Goal: Task Accomplishment & Management: Complete application form

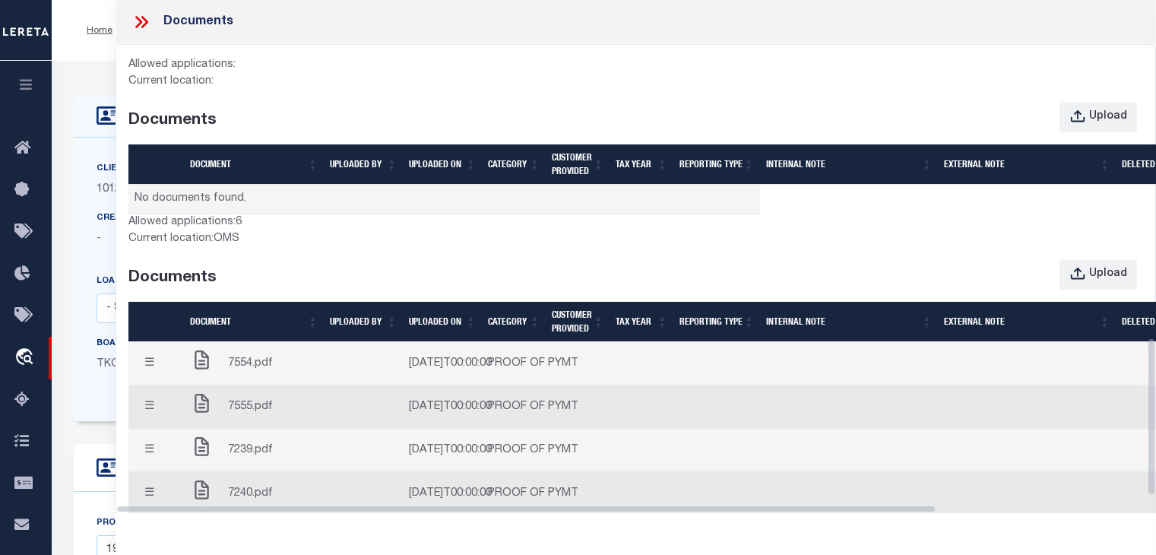
select select "4117"
select select "10"
select select "NonEscrow"
select select "[GEOGRAPHIC_DATA]"
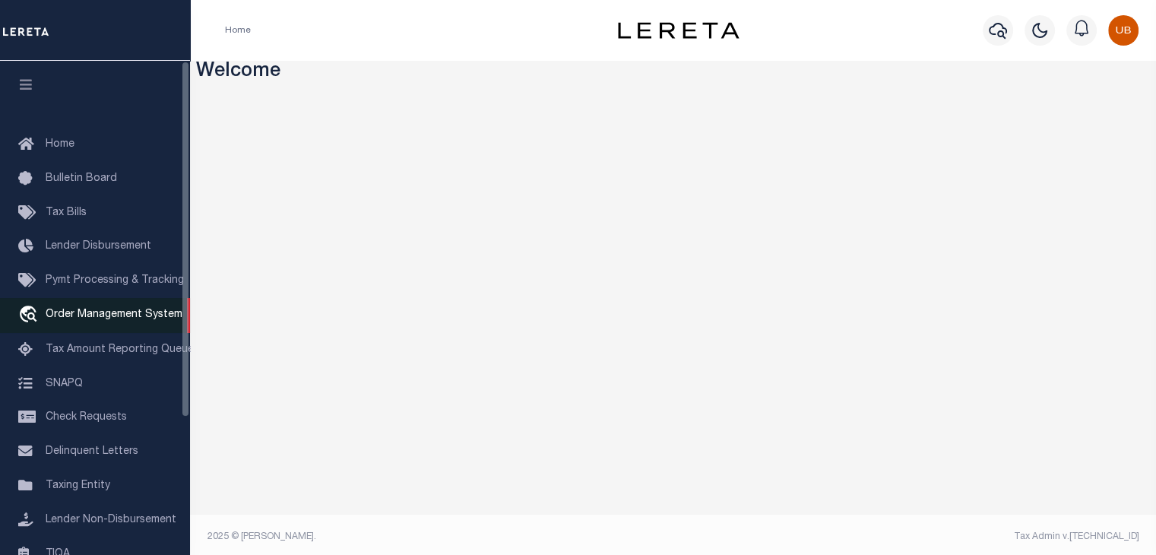
click at [69, 326] on link "travel_explore Order Management System" at bounding box center [95, 315] width 190 height 35
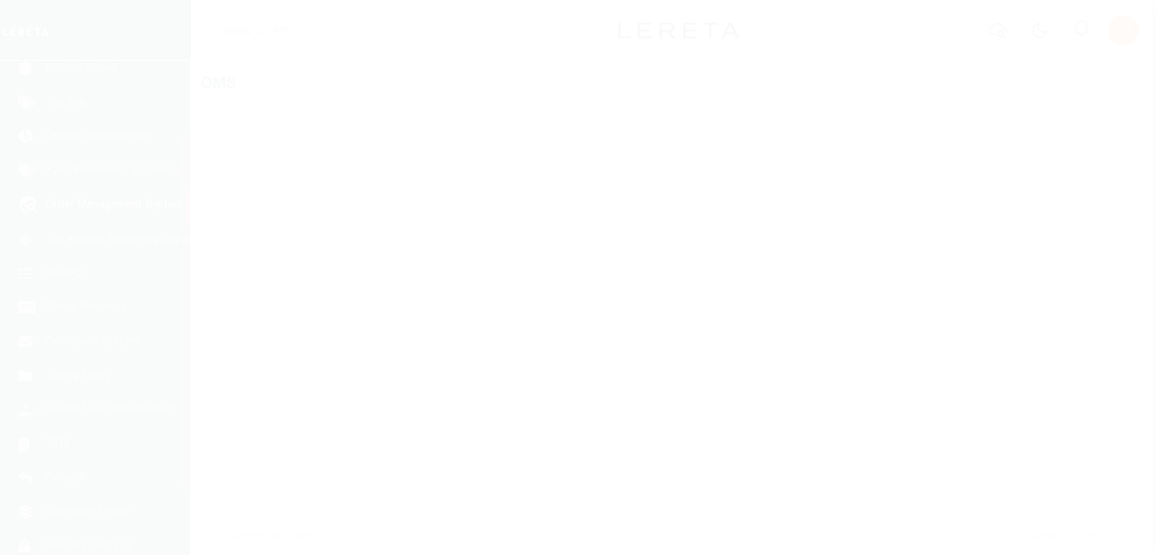
scroll to position [112, 0]
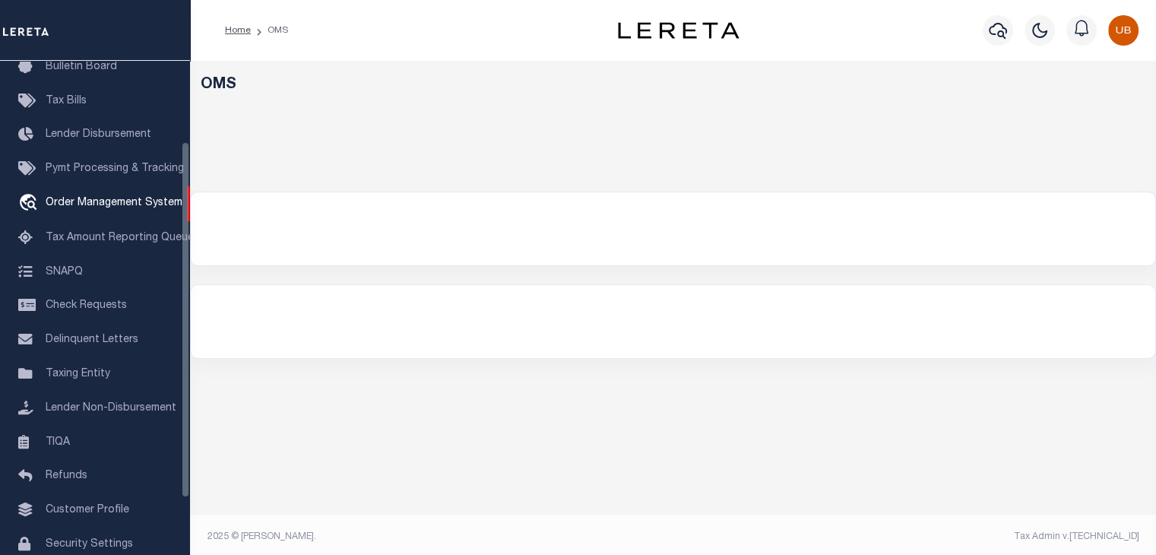
select select "200"
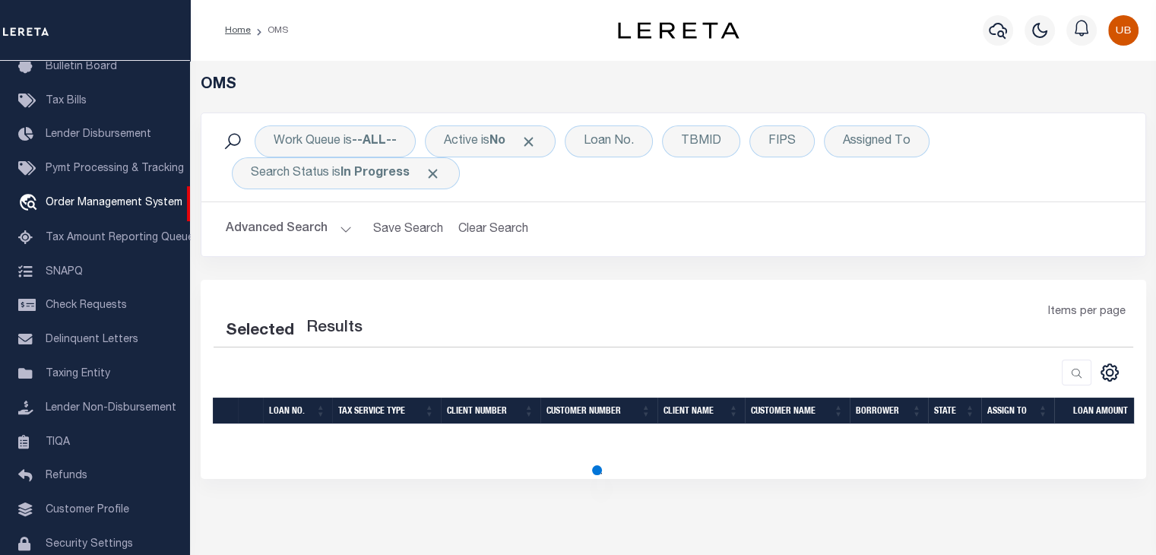
select select "200"
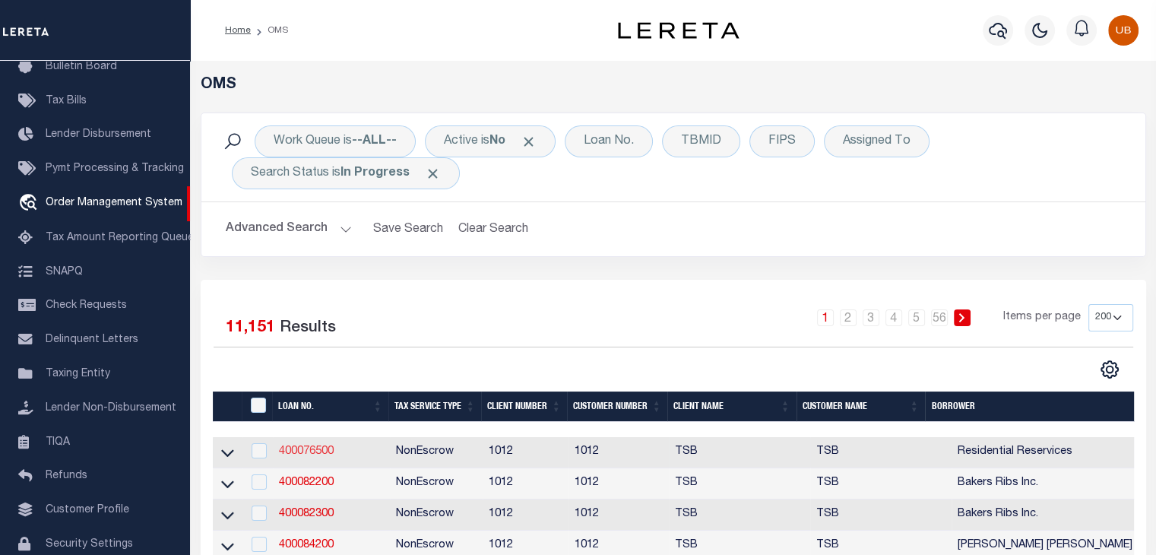
click at [310, 446] on link "400076500" at bounding box center [306, 451] width 55 height 11
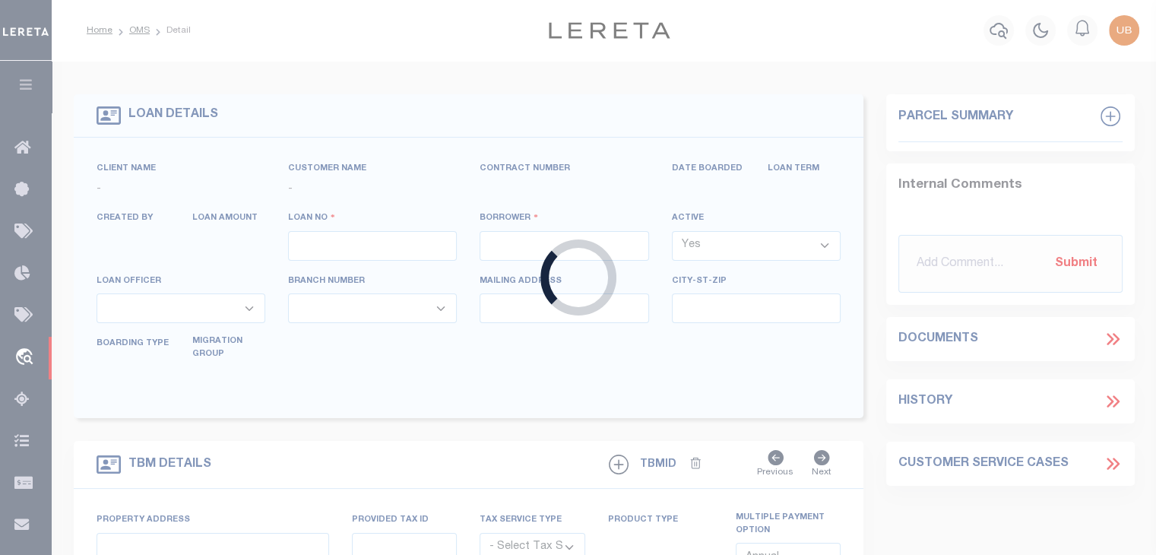
type input "400076500"
type input "Residential Reservices"
select select "False"
select select
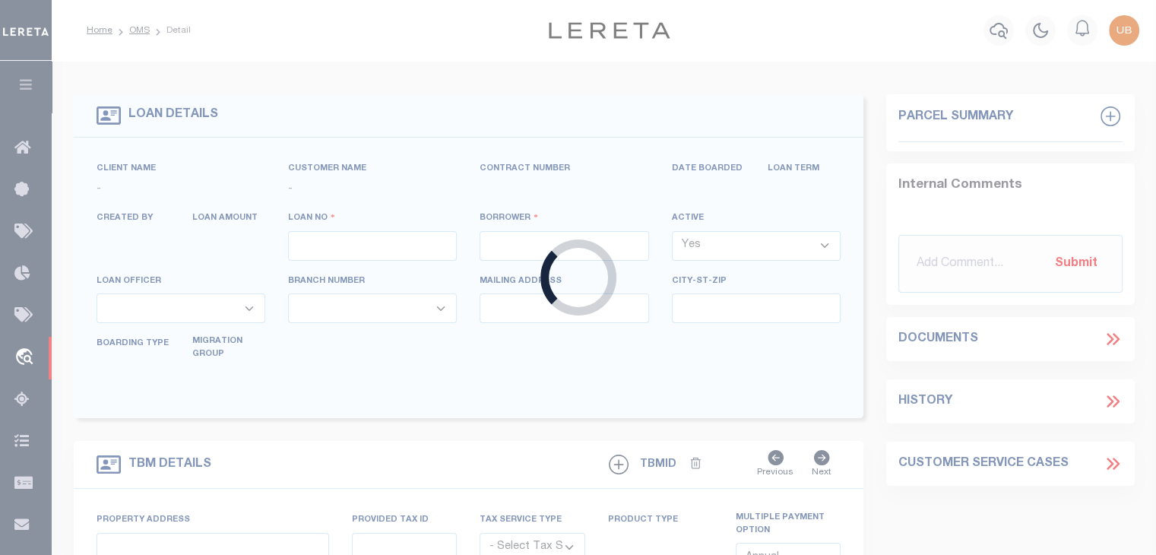
select select "NonEscrow"
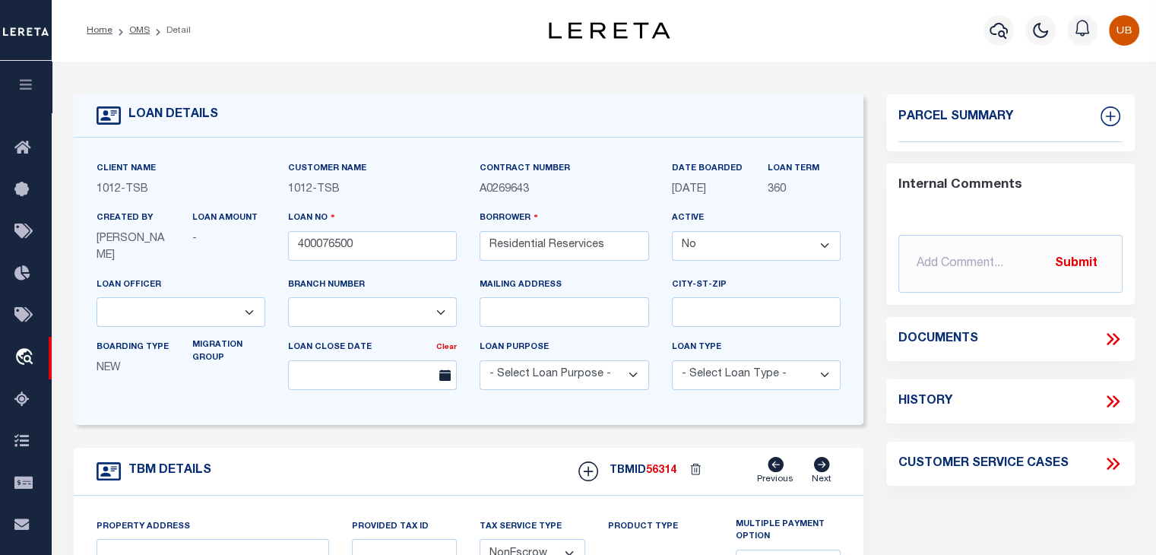
select select "4117"
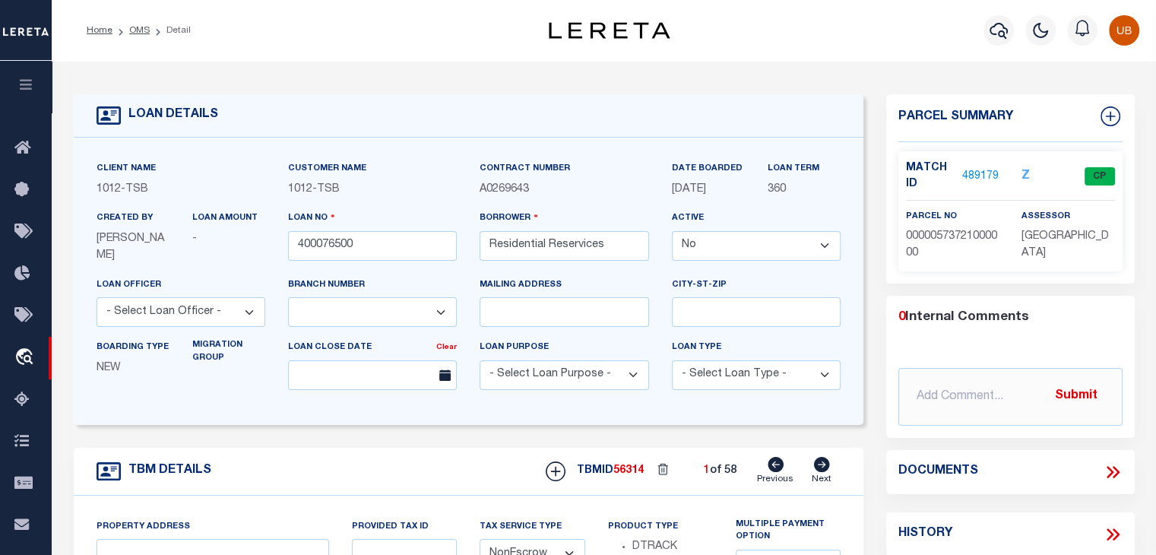
select select
type input "[GEOGRAPHIC_DATA]"
select select "[GEOGRAPHIC_DATA]"
type textarea "Lot 14 Block 5/6363 Gaston Park"
type input "400021500"
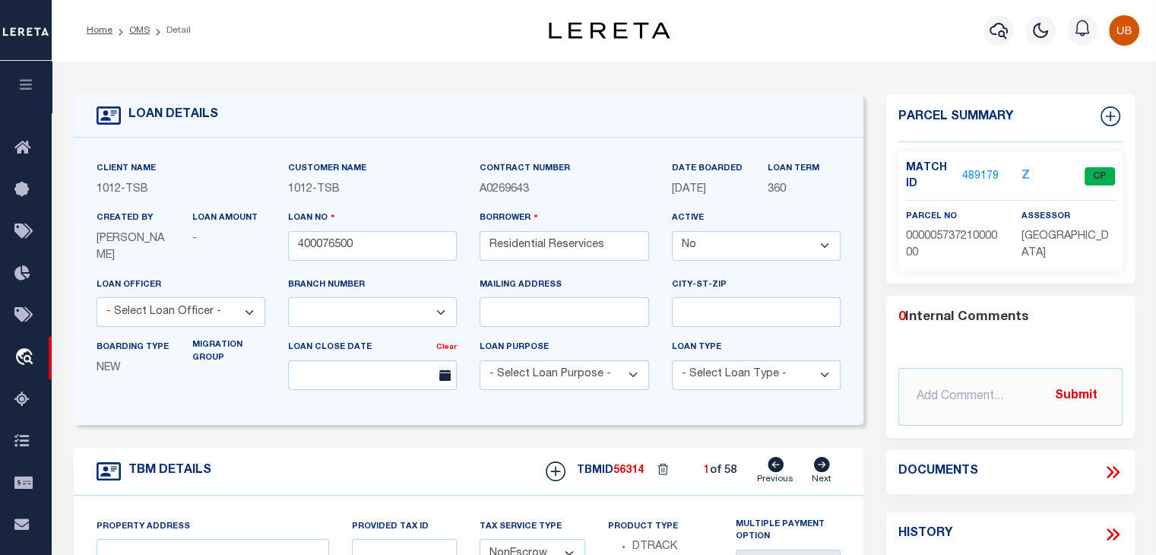
type input "[PERSON_NAME] [PERSON_NAME]"
select select "True"
select select "10"
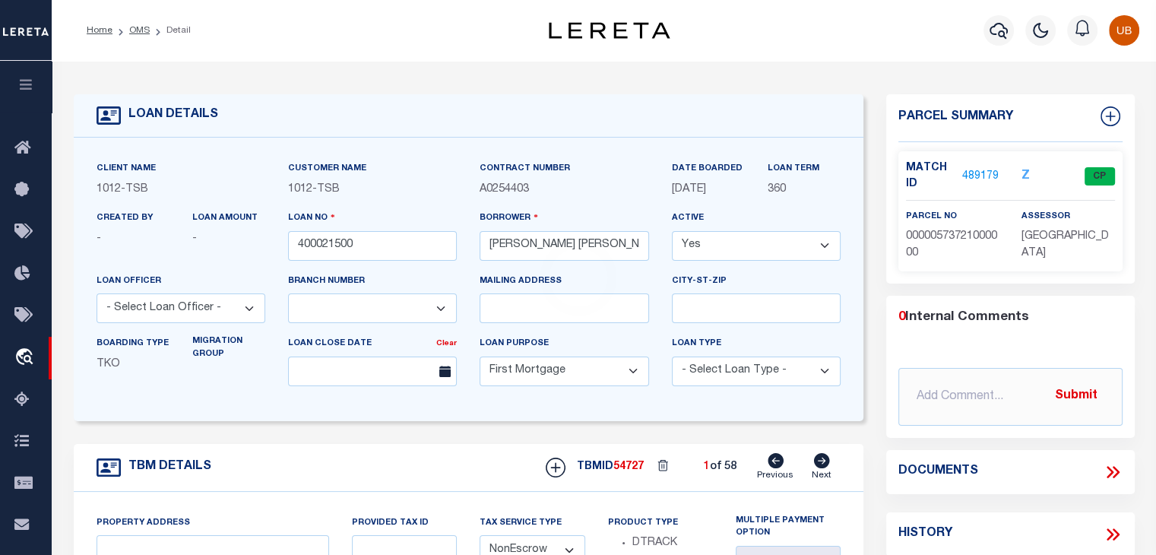
select select "4117"
type input "1915 Brundrette"
select select
type input "Dallas TX 75208"
click at [1117, 467] on icon at bounding box center [1112, 472] width 20 height 20
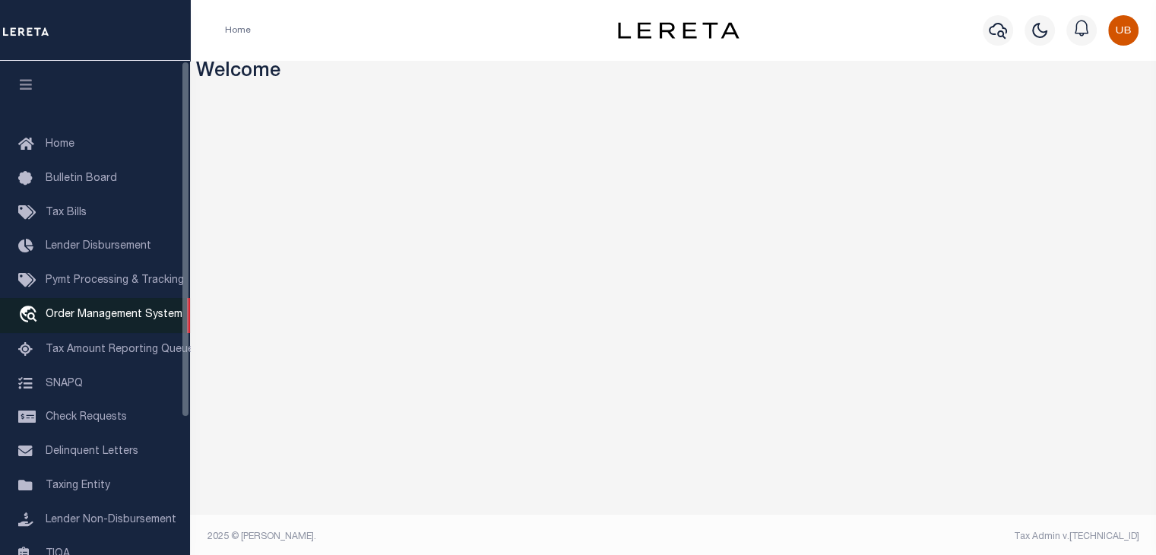
click at [123, 316] on span "Order Management System" at bounding box center [114, 314] width 137 height 11
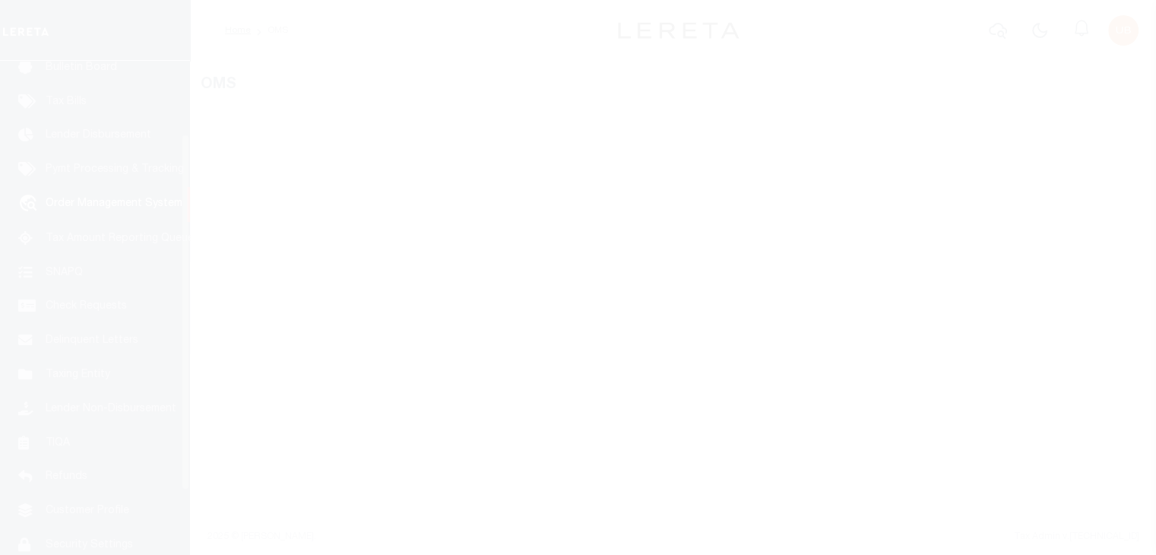
scroll to position [112, 0]
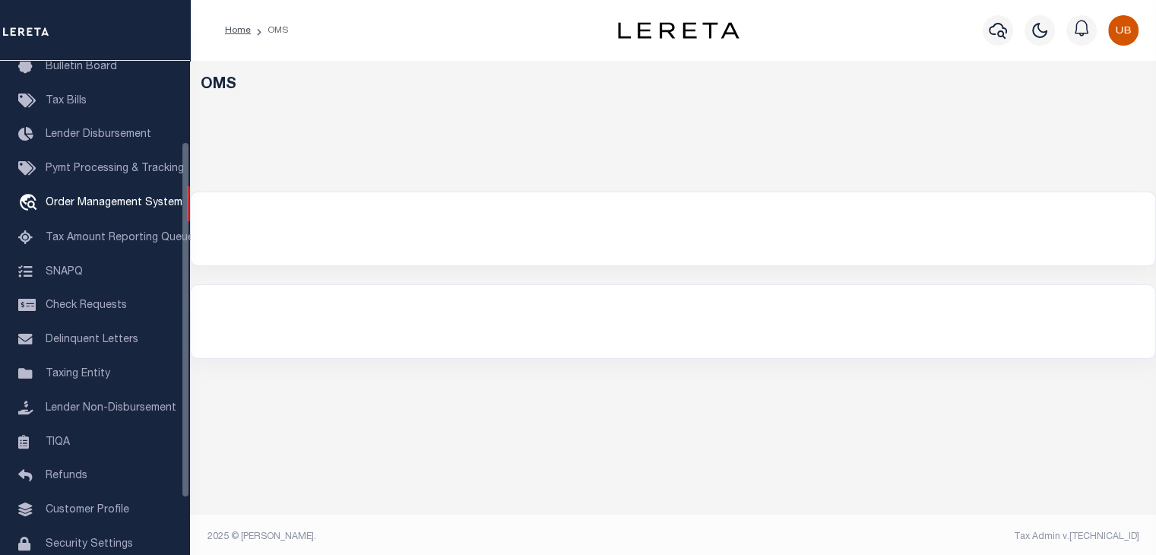
select select "200"
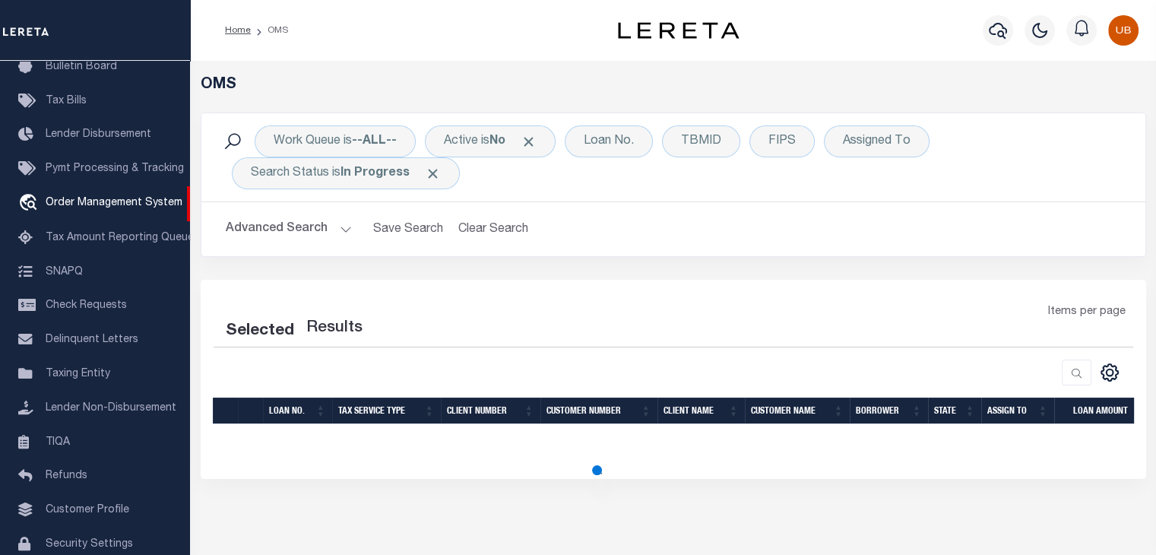
select select "200"
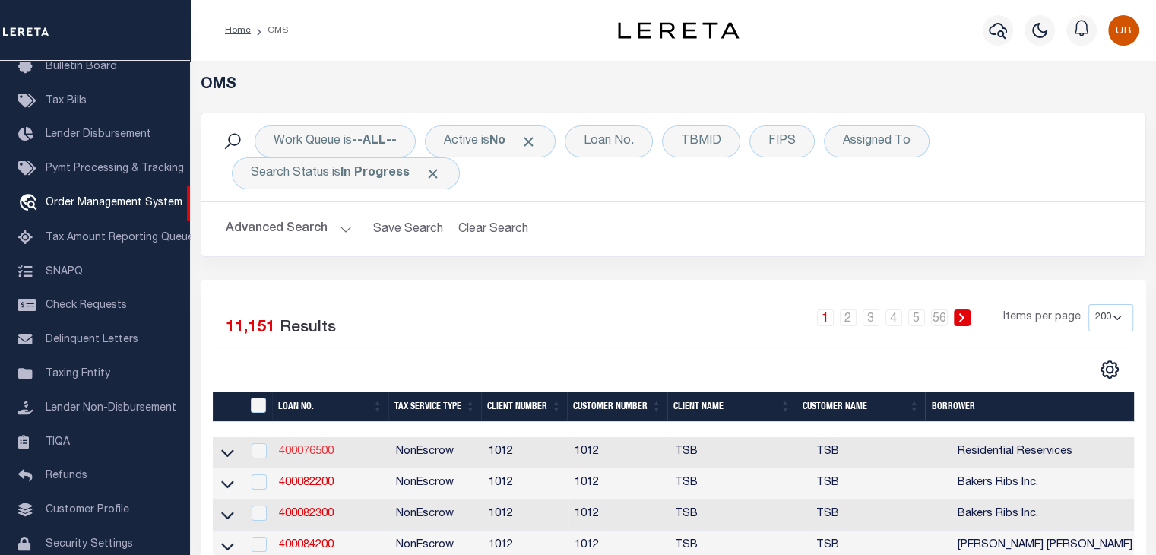
click at [321, 447] on link "400076500" at bounding box center [306, 451] width 55 height 11
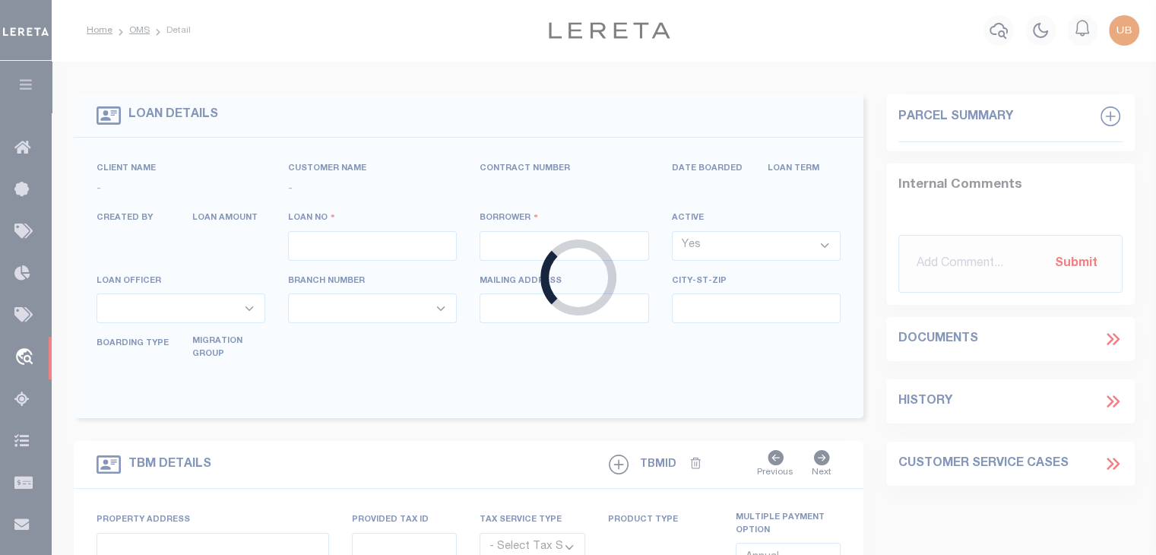
type input "400076500"
type input "Residential Reservices"
select select "False"
select select
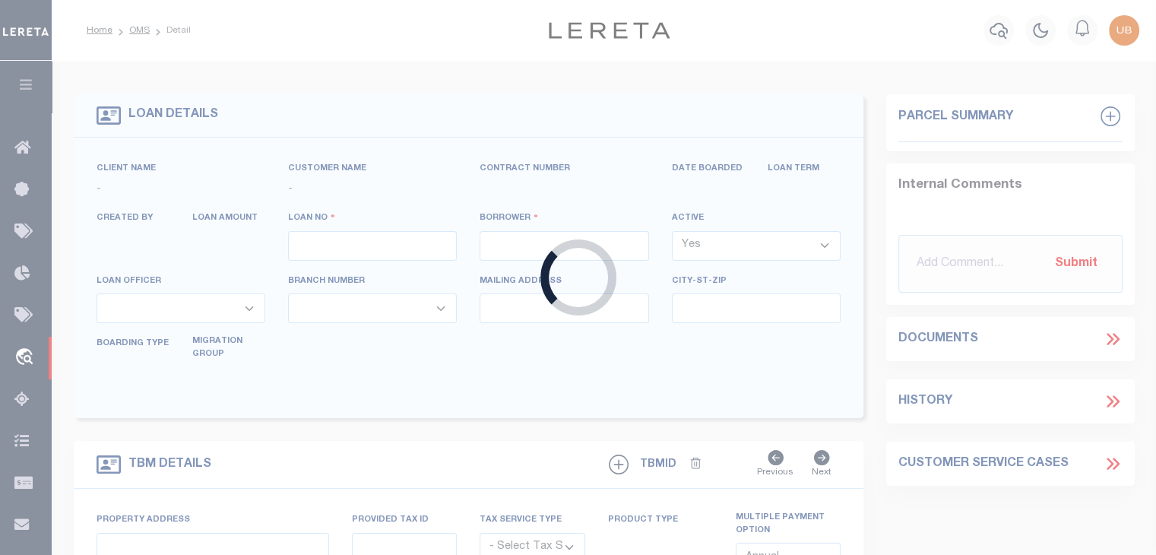
select select "NonEscrow"
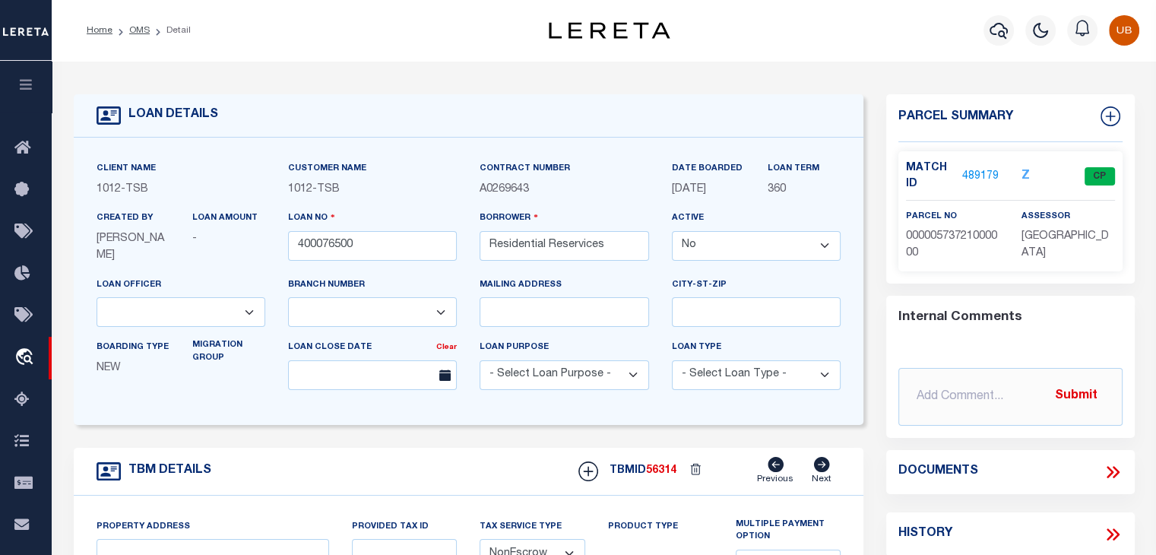
select select "4117"
select select
type input "[GEOGRAPHIC_DATA]"
select select "[GEOGRAPHIC_DATA]"
type textarea "Lot 14 Block 5/6363 Gaston Park"
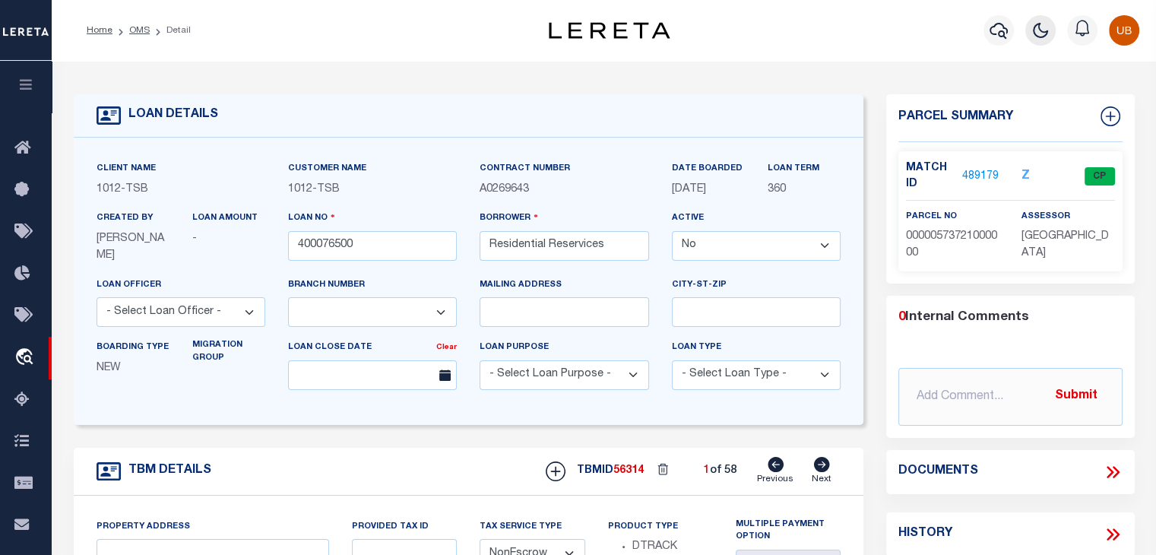
click at [1031, 31] on button "button" at bounding box center [1040, 30] width 30 height 30
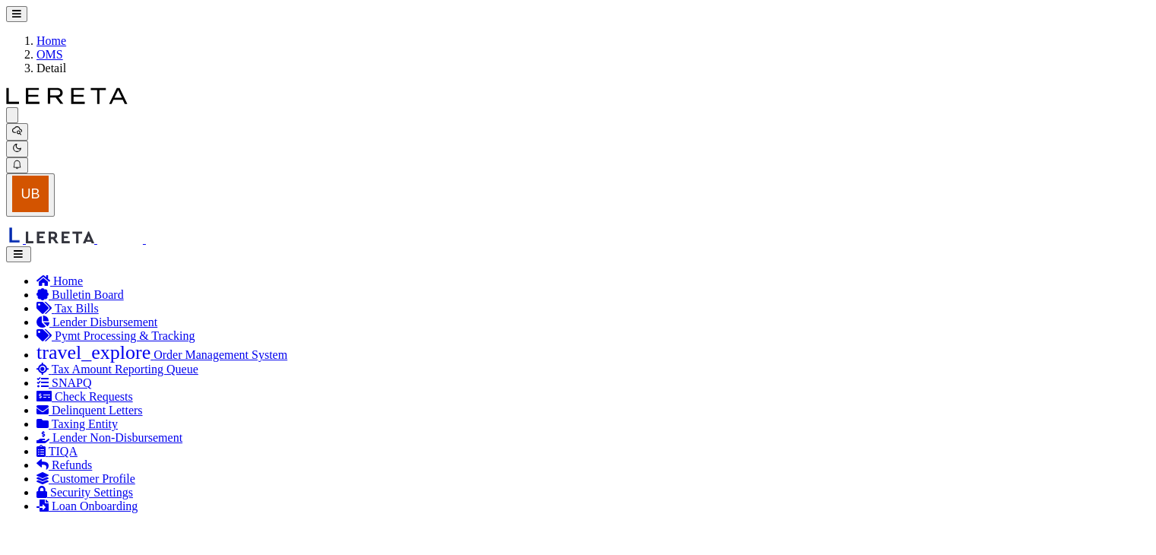
type input "400021500"
type input "Lillian Smith Kirkley"
select select "True"
select select "10"
select select "4117"
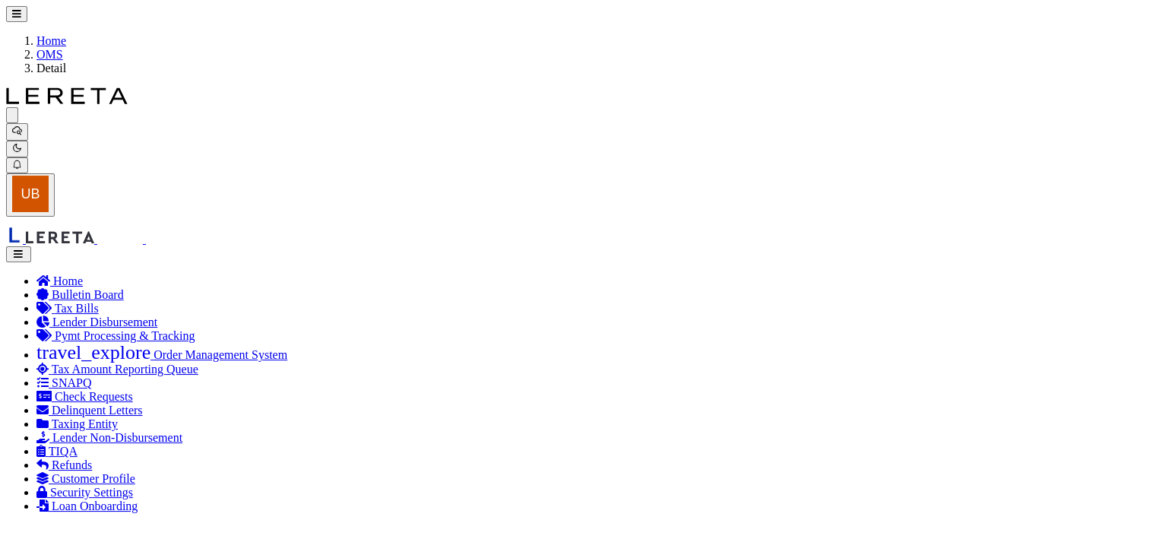
type input "1915 Brundrette"
select select
type input "[GEOGRAPHIC_DATA]"
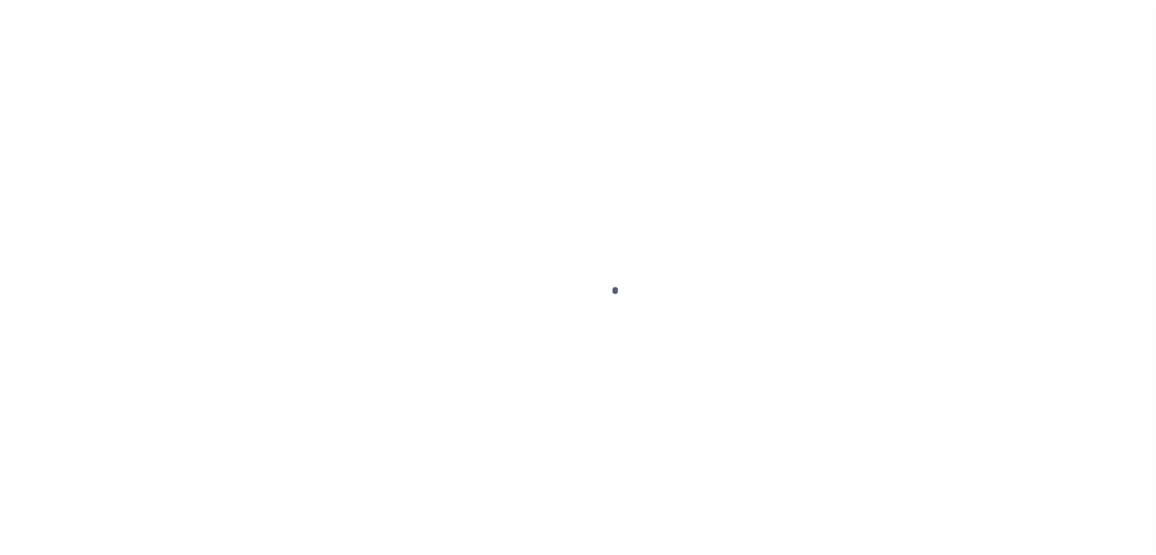
type input "400021500"
type input "[PERSON_NAME] [PERSON_NAME]"
select select
select select "10"
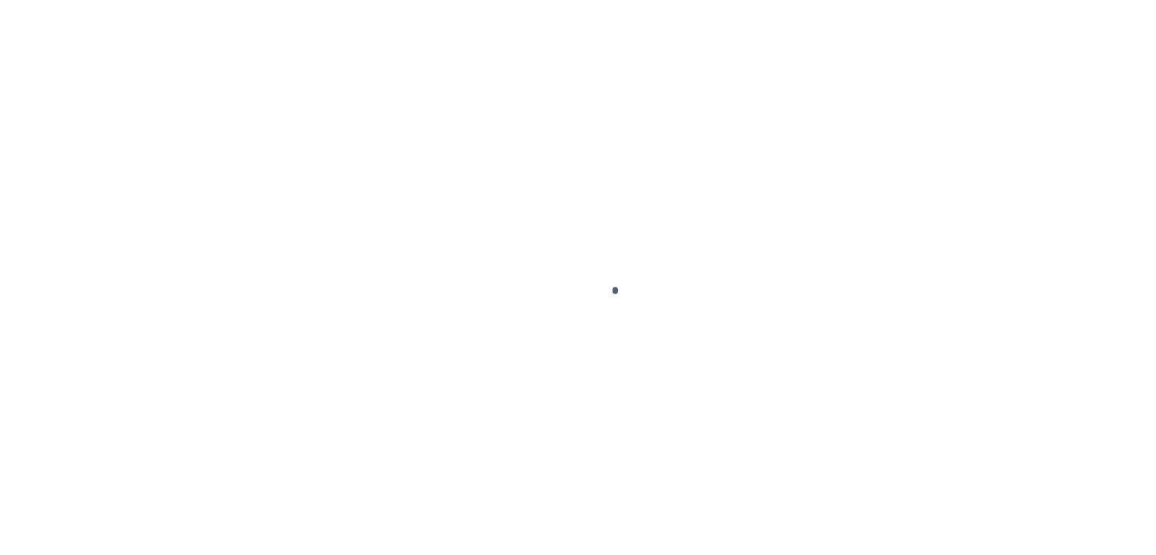
select select "NonEscrow"
select select "4117"
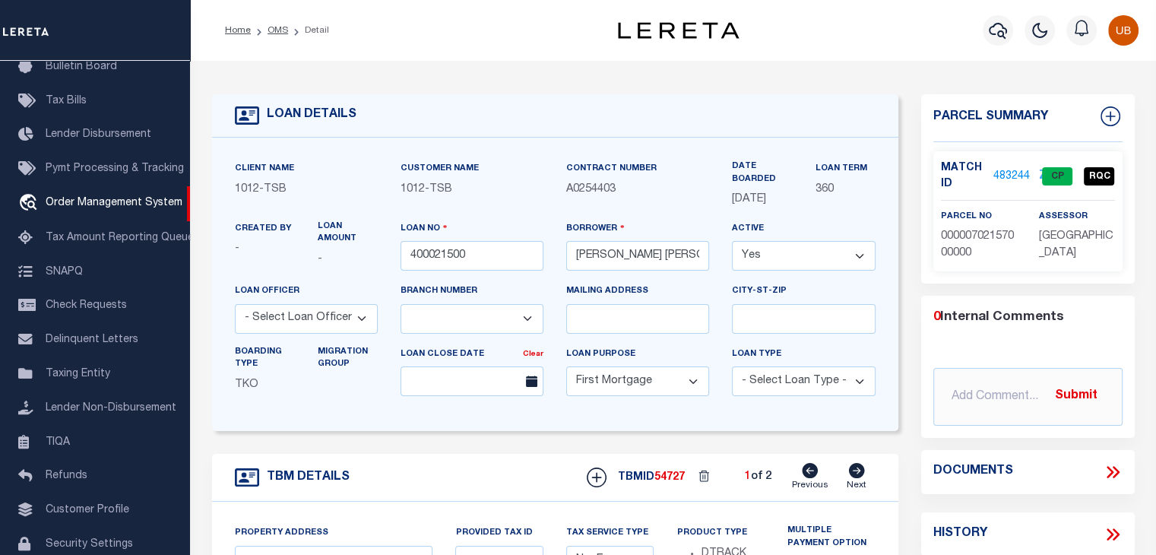
type input "1915 Brundrette"
select select
type input "[GEOGRAPHIC_DATA]"
select select "[GEOGRAPHIC_DATA]"
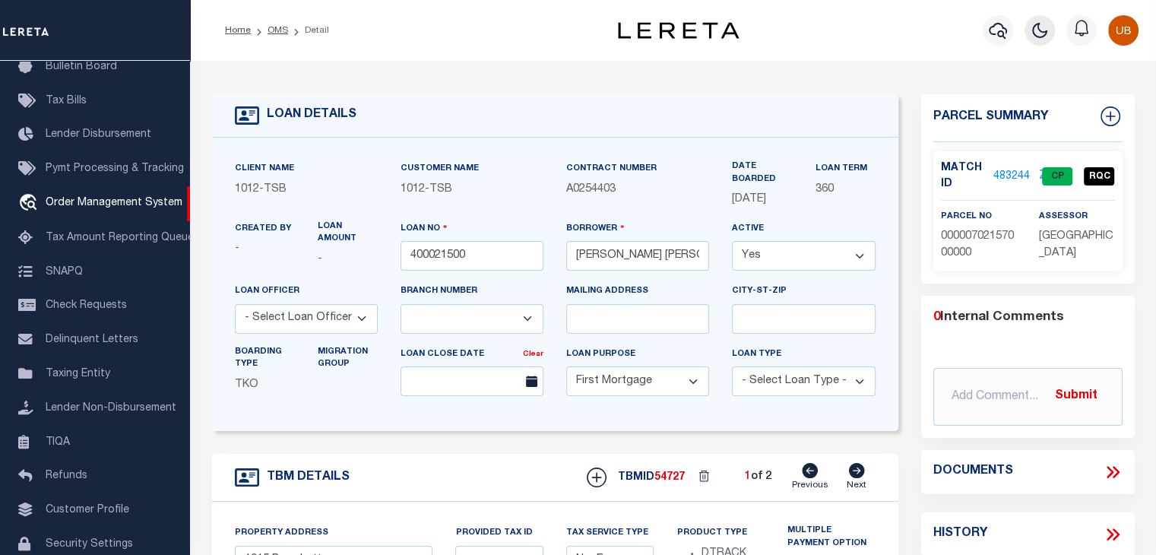
click at [1034, 33] on icon "button" at bounding box center [1040, 31] width 14 height 14
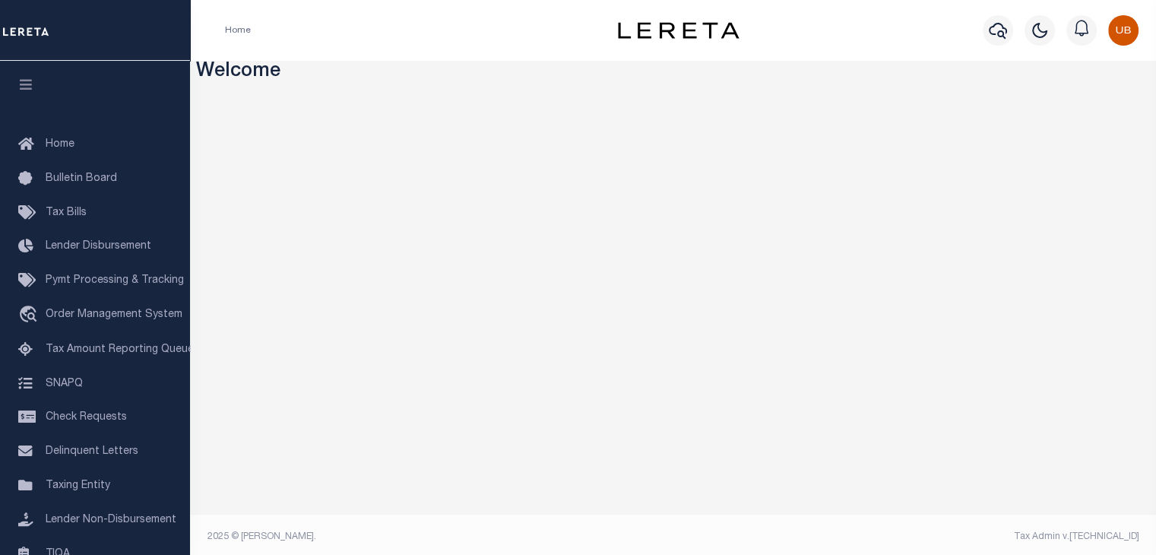
click at [757, 68] on h3 "Welcome" at bounding box center [673, 73] width 954 height 24
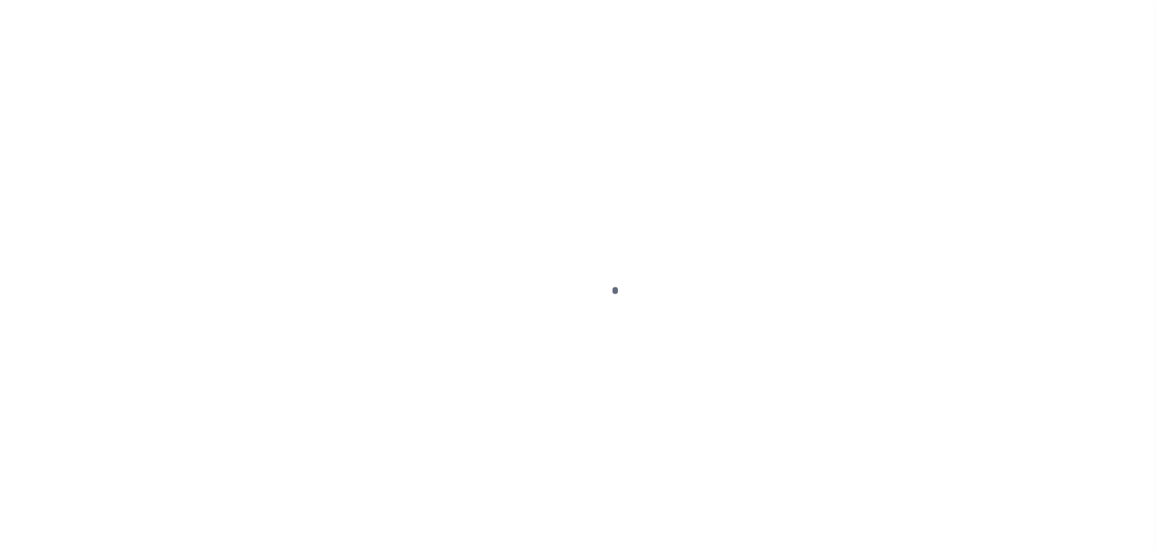
type input "400021500"
type input "[PERSON_NAME] [PERSON_NAME]"
select select
select select "10"
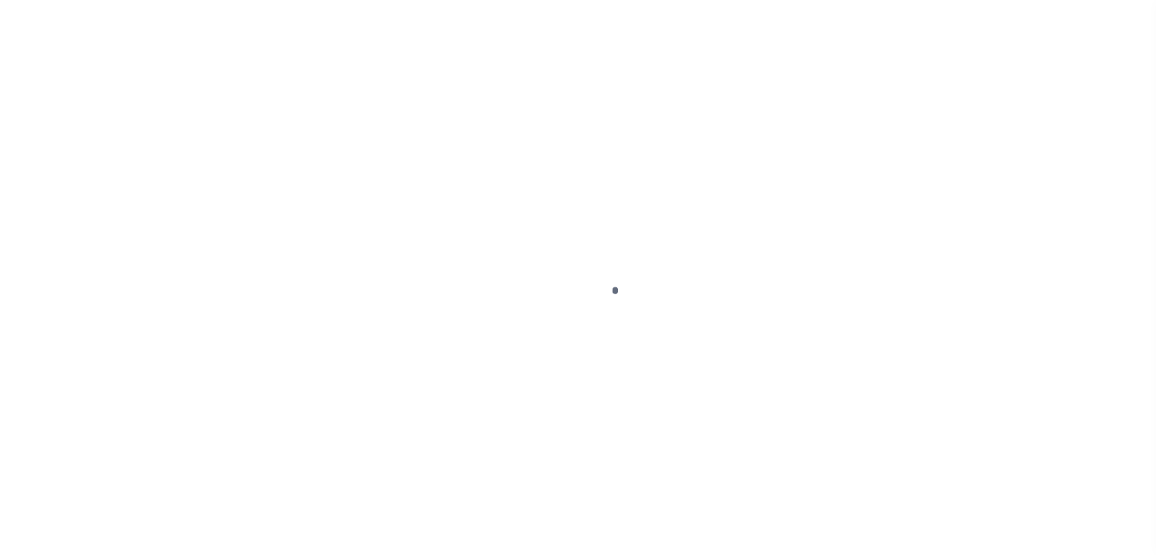
select select "NonEscrow"
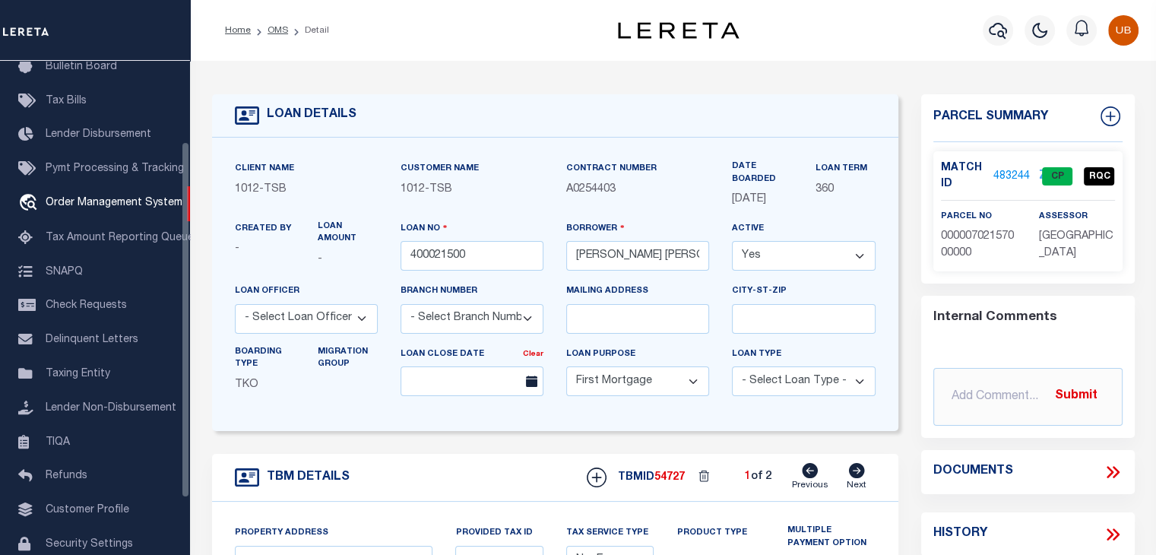
select select "4117"
type input "1915 Brundrette"
select select
type input "[GEOGRAPHIC_DATA]"
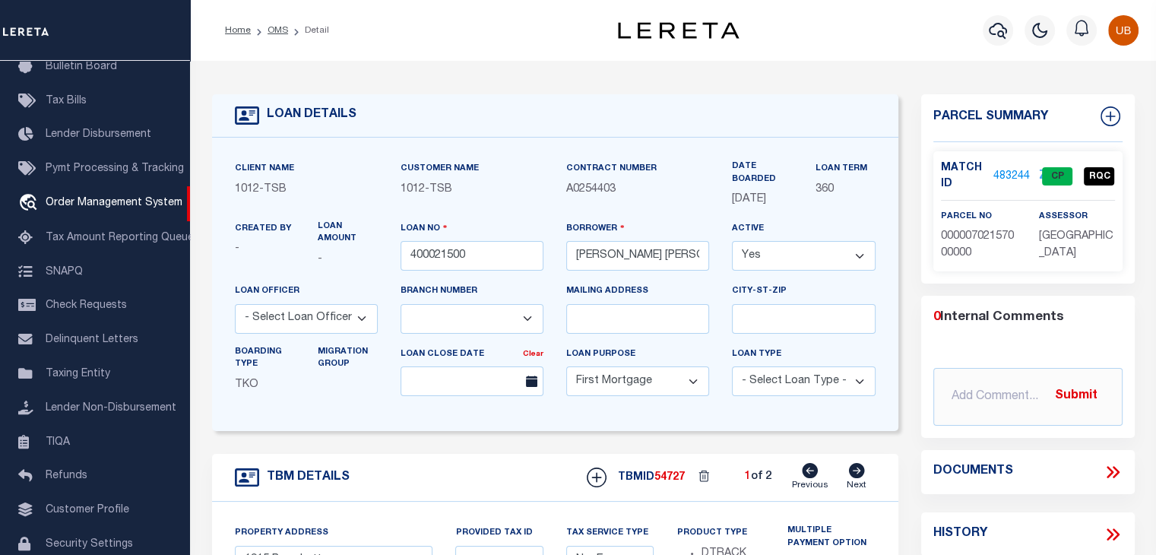
select select "[GEOGRAPHIC_DATA]"
click at [1032, 37] on icon "button" at bounding box center [1039, 30] width 18 height 18
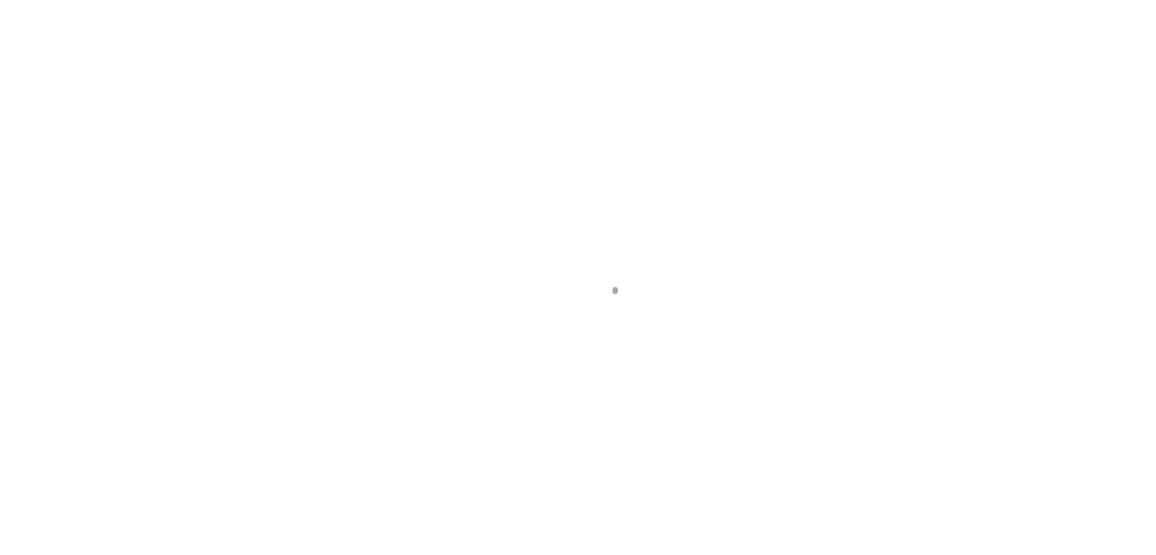
type input "400021500"
type input "Lillian Smith Kirkley"
select select
select select "10"
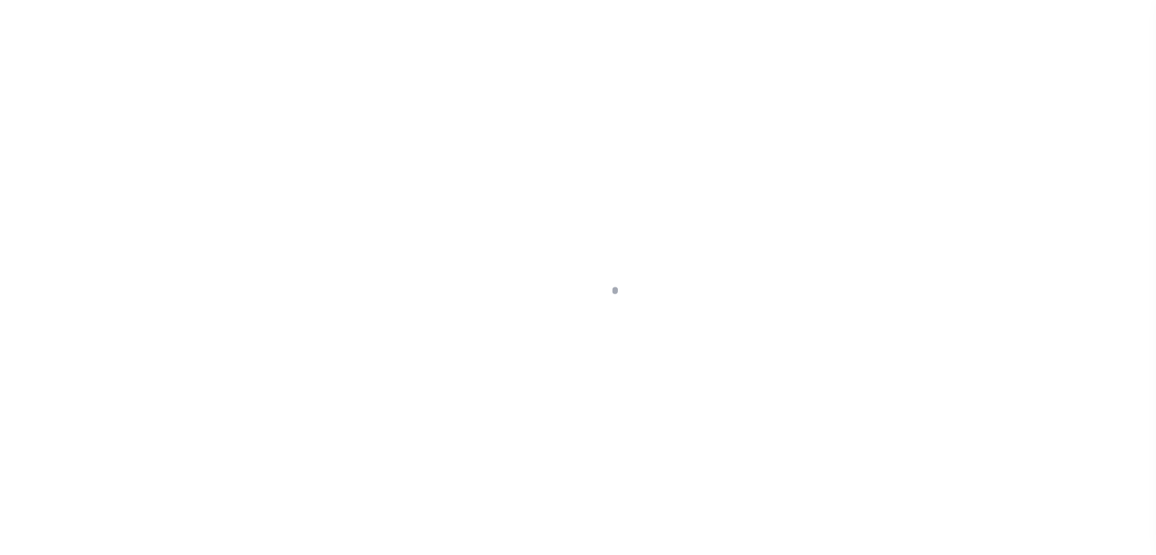
select select "NonEscrow"
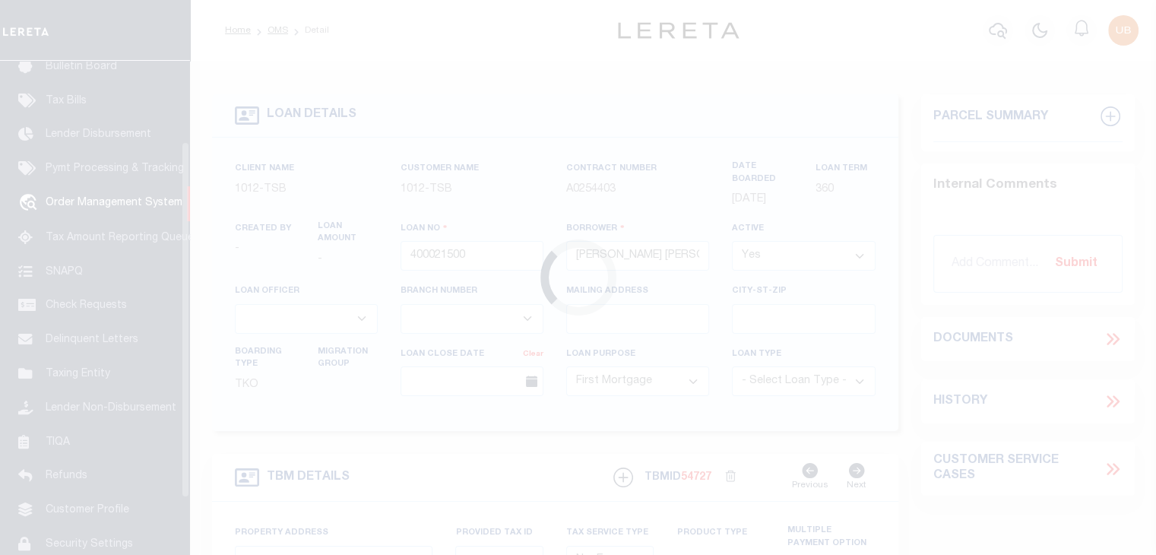
scroll to position [112, 0]
select select "4117"
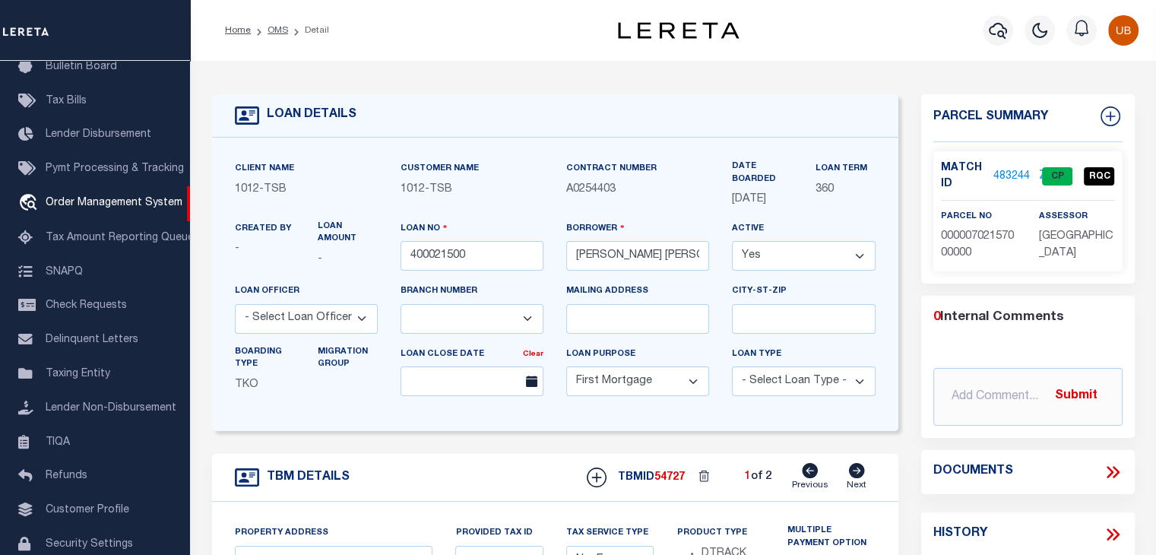
type input "1915 Brundrette"
select select
type input "[GEOGRAPHIC_DATA]"
select select "[GEOGRAPHIC_DATA]"
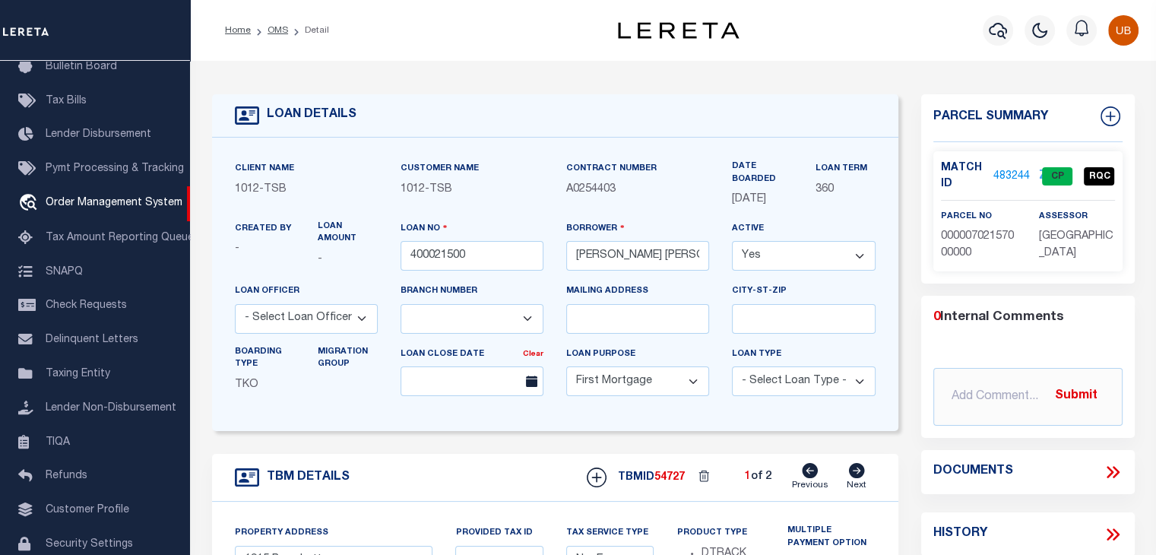
click at [1109, 464] on icon at bounding box center [1112, 472] width 20 height 20
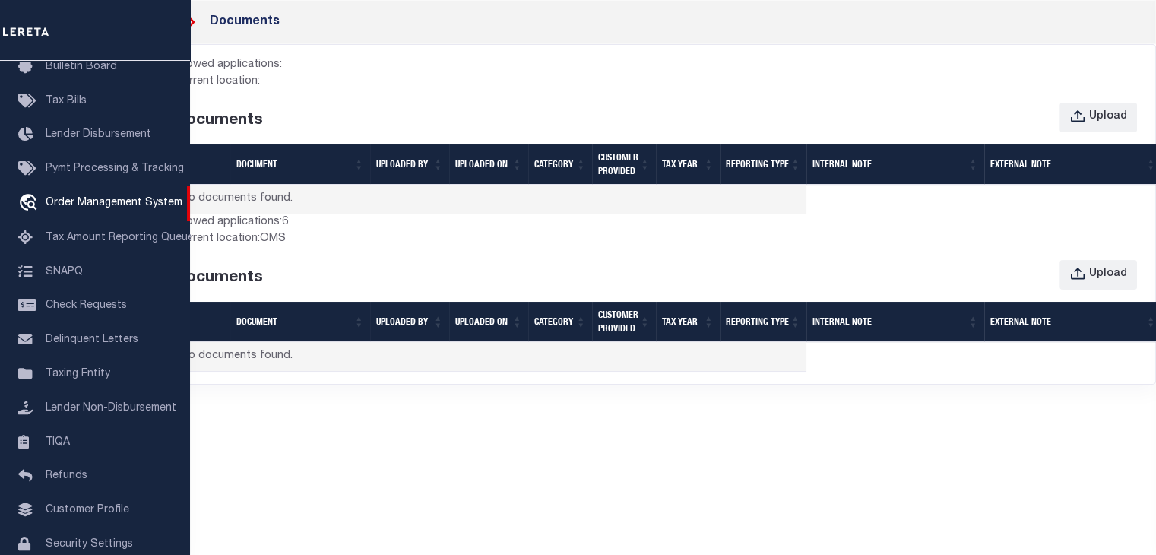
click at [191, 21] on icon at bounding box center [188, 22] width 20 height 20
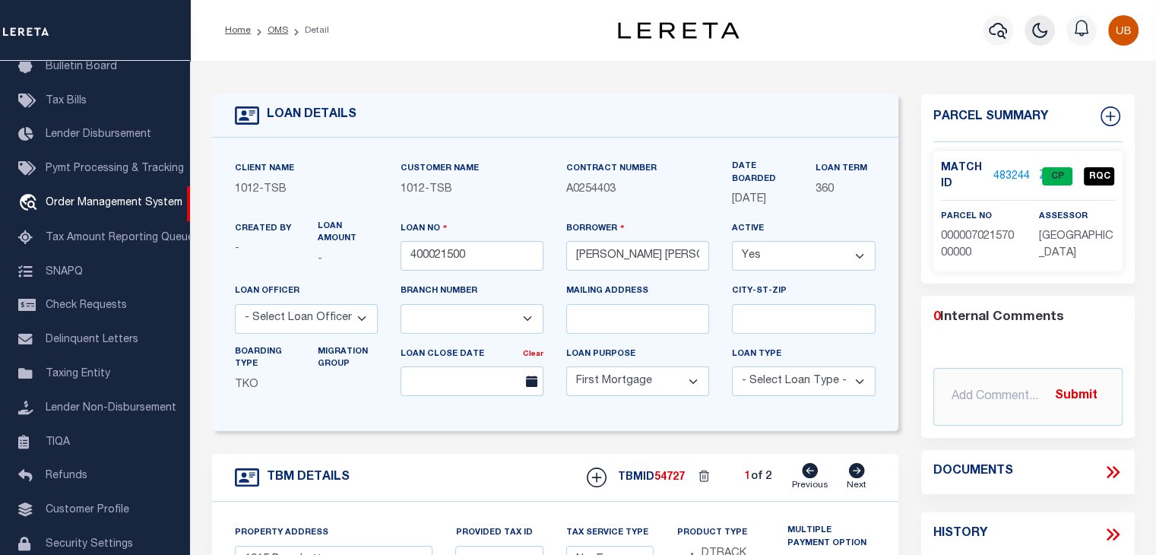
click at [1038, 22] on icon "button" at bounding box center [1039, 30] width 18 height 18
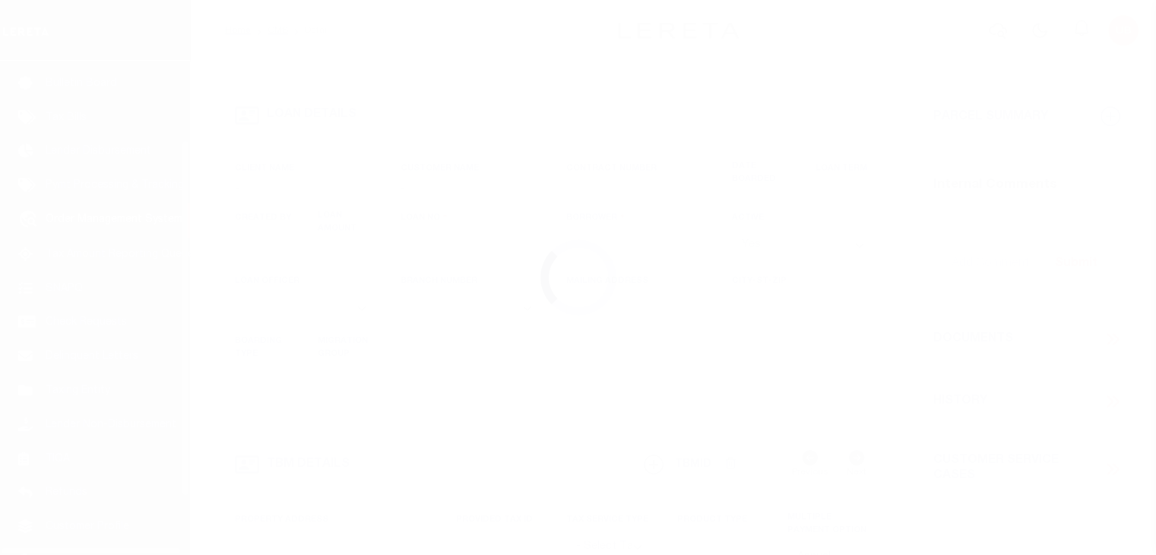
type input "400021500"
type input "[PERSON_NAME] [PERSON_NAME]"
select select
select select "10"
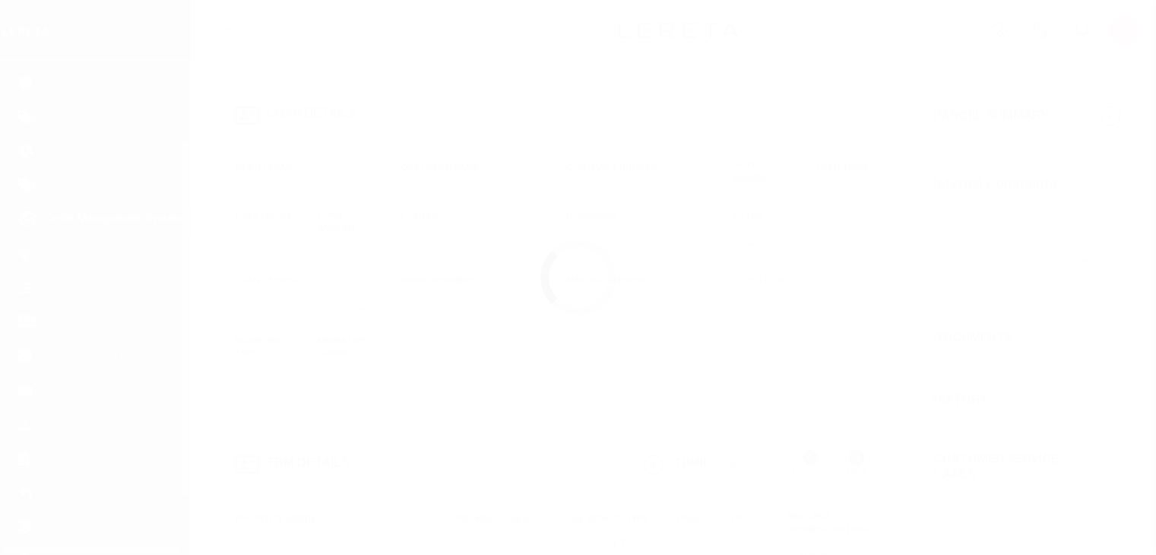
select select "NonEscrow"
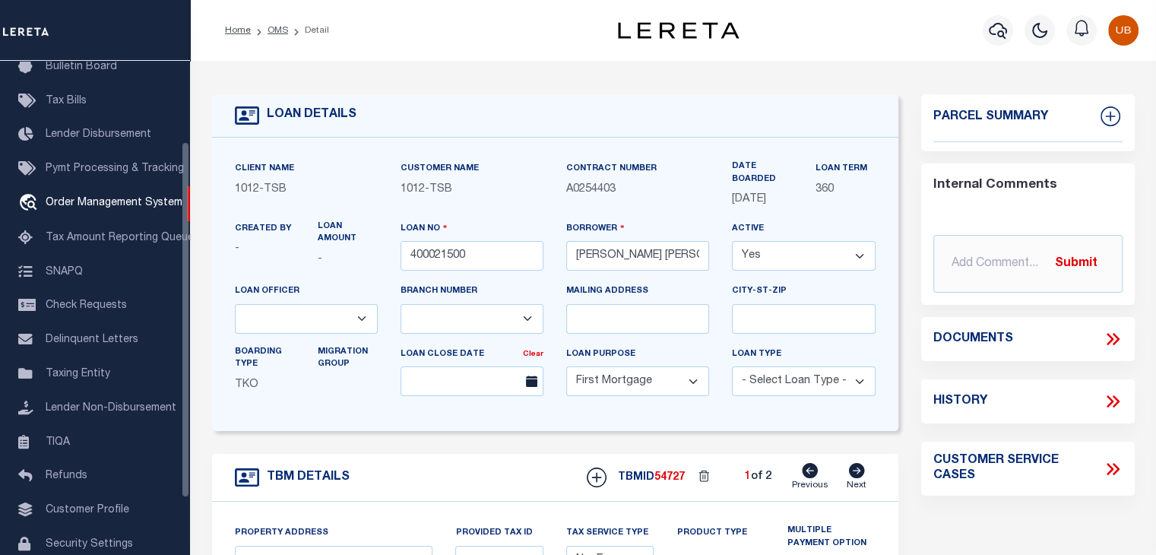
select select "4117"
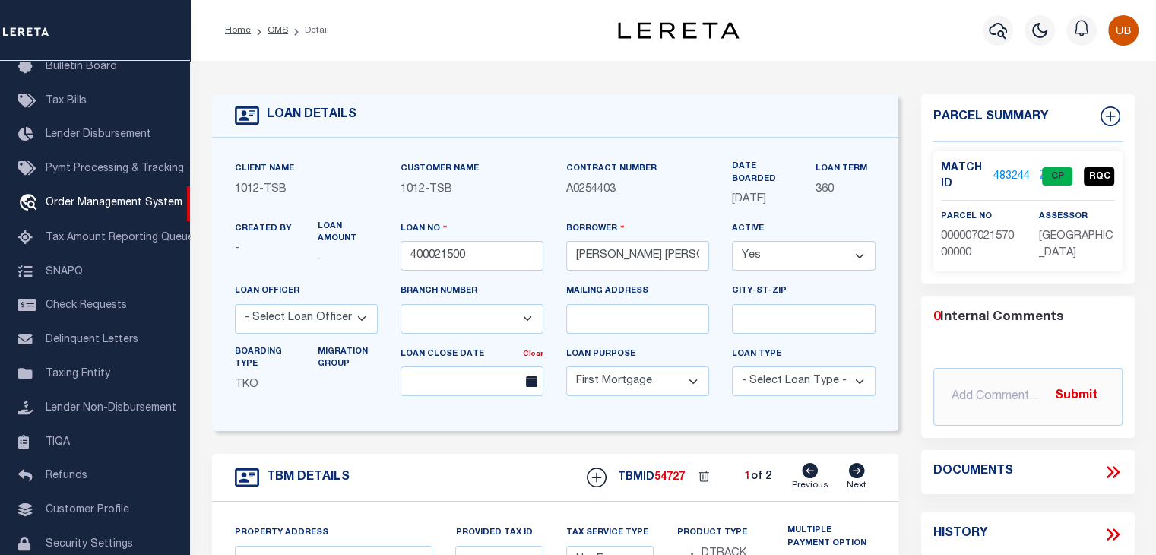
type input "1915 Brundrette"
select select
type input "[GEOGRAPHIC_DATA]"
select select "[GEOGRAPHIC_DATA]"
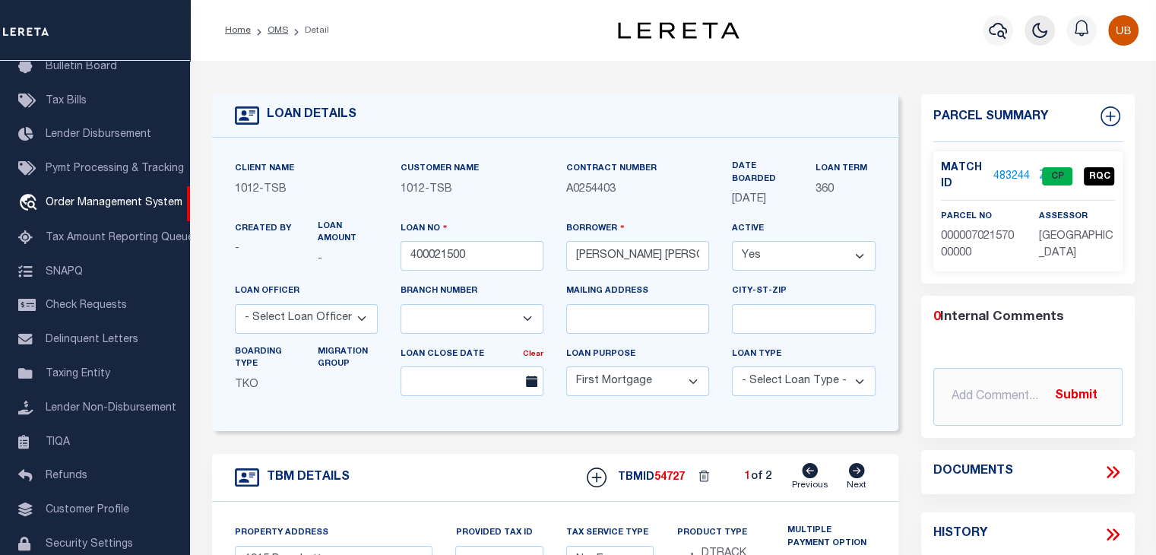
click at [1042, 28] on icon "button" at bounding box center [1039, 30] width 18 height 18
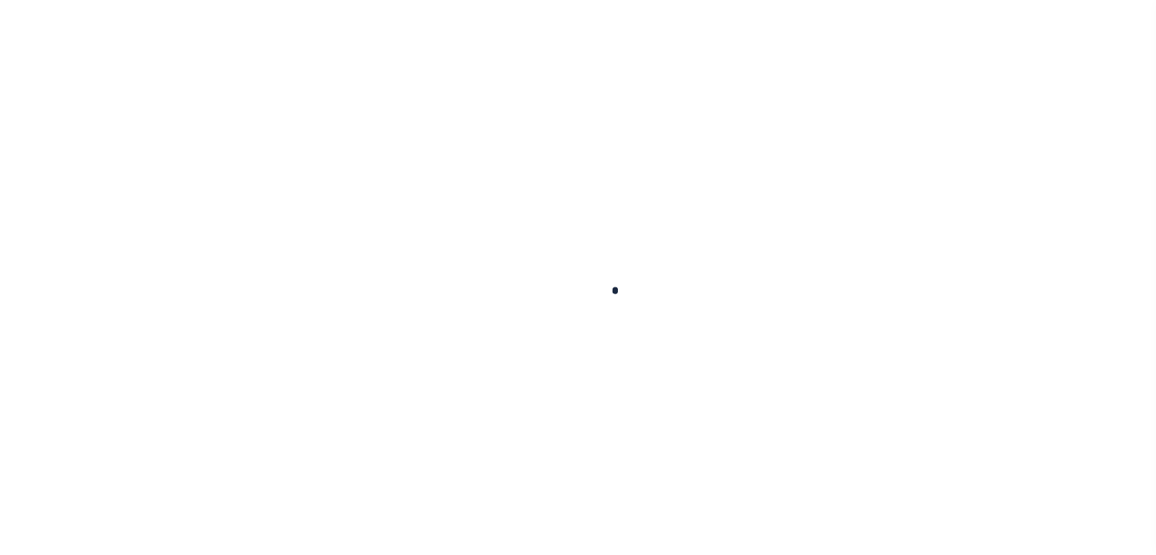
type input "400021500"
type input "[PERSON_NAME] [PERSON_NAME]"
select select
select select "10"
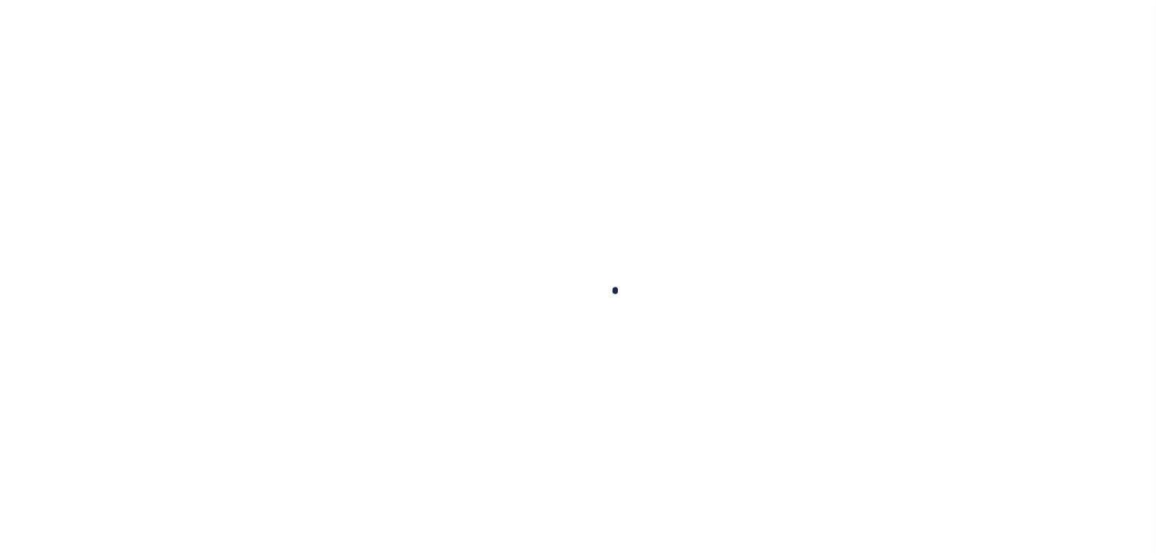
select select "NonEscrow"
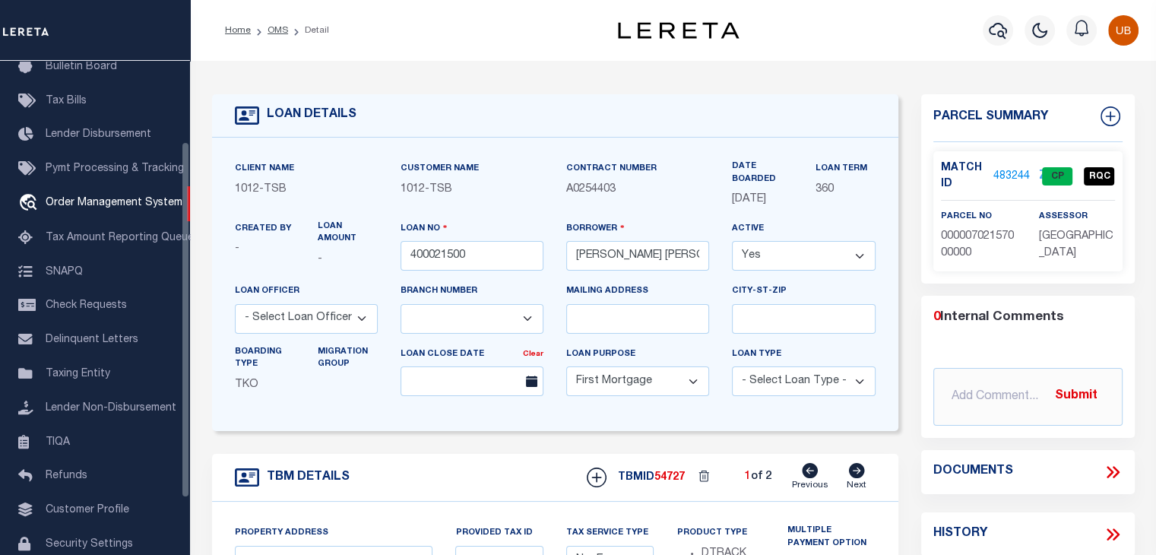
select select "4117"
type input "1915 Brundrette"
select select
type input "[GEOGRAPHIC_DATA]"
type input "TX"
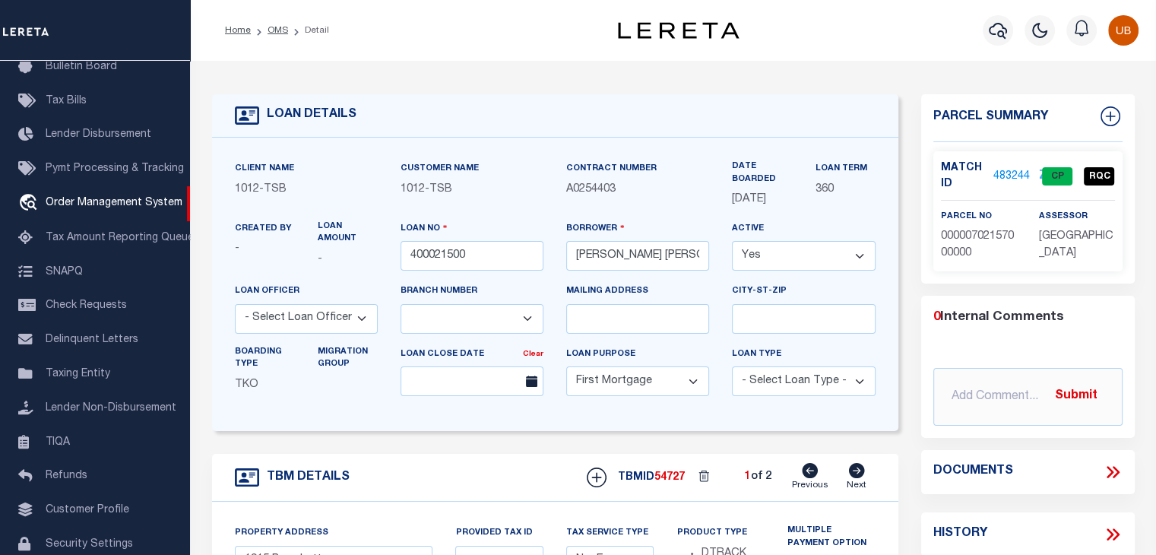
select select "Dallas"
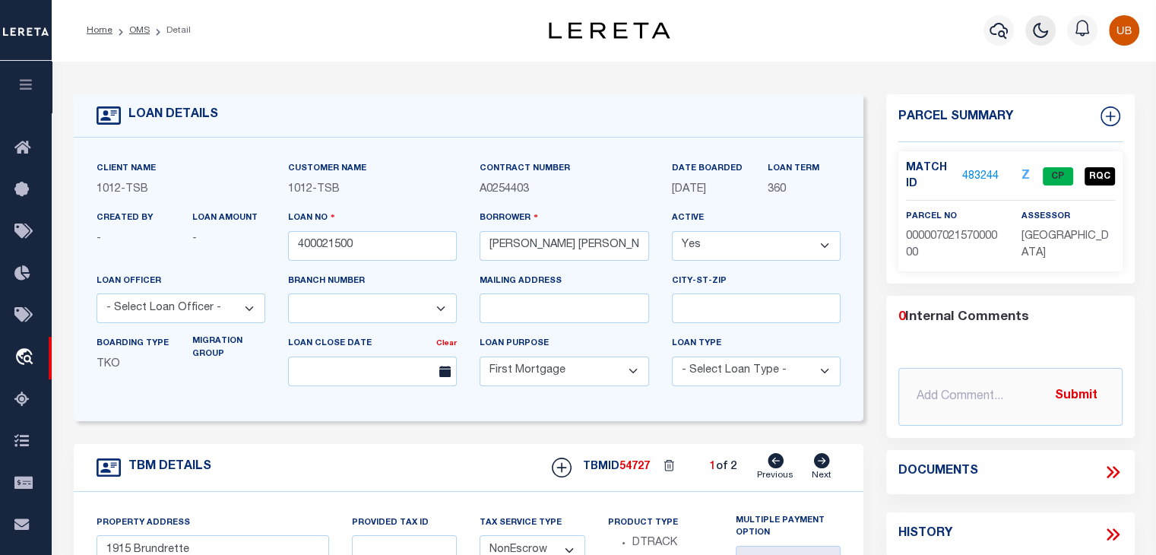
click at [1042, 31] on icon "button" at bounding box center [1040, 31] width 14 height 14
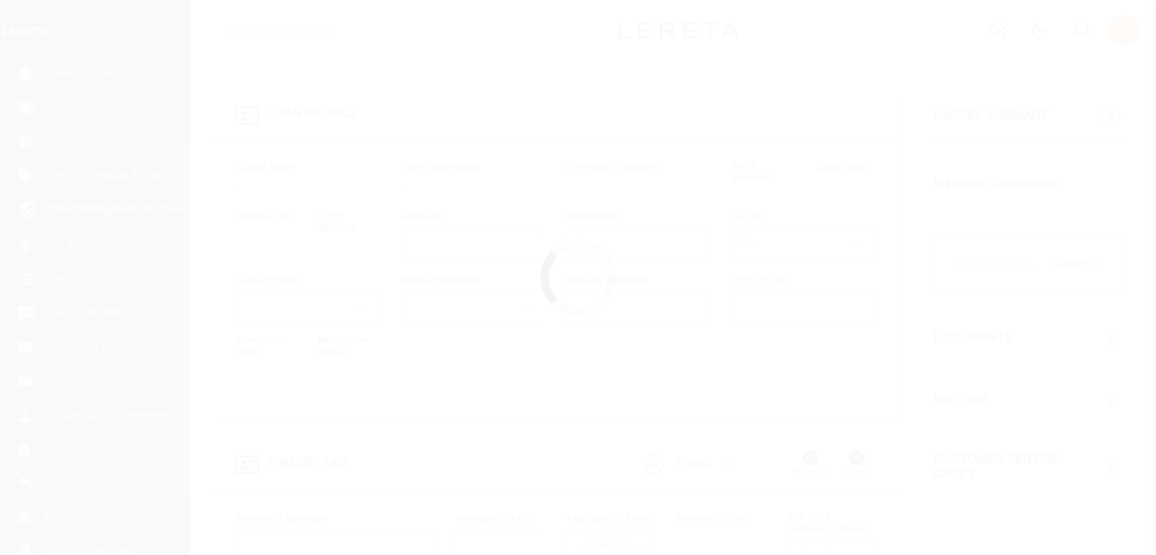
scroll to position [112, 0]
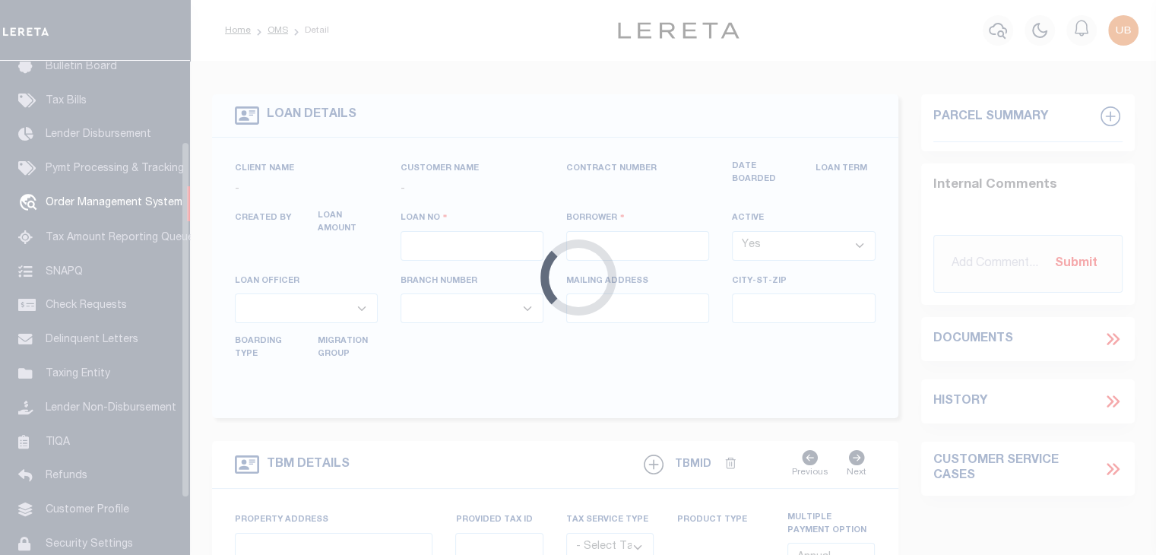
type input "400021500"
type input "[PERSON_NAME] [PERSON_NAME]"
select select
select select "10"
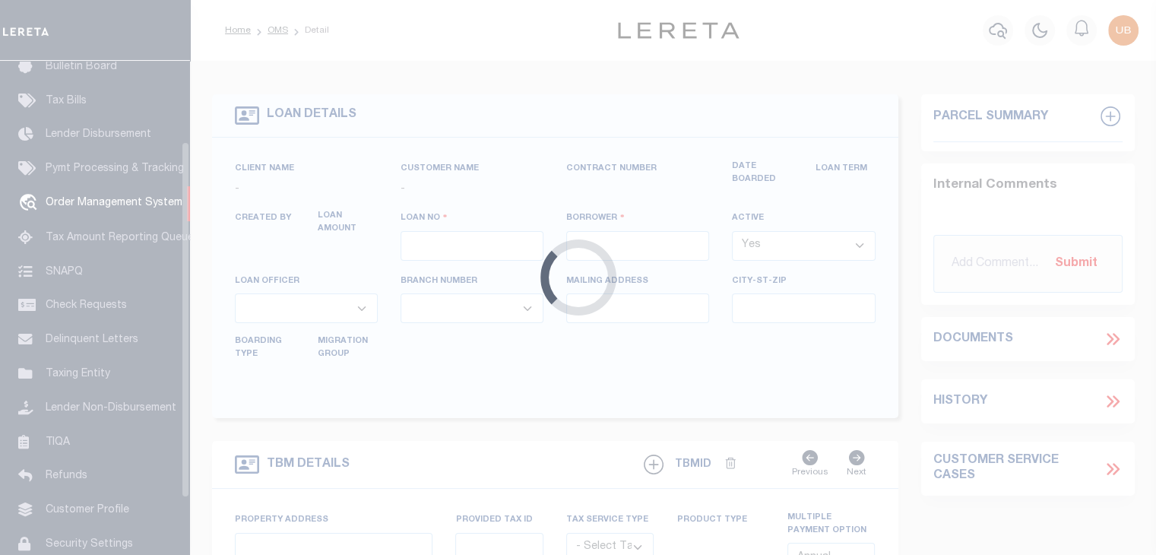
select select "NonEscrow"
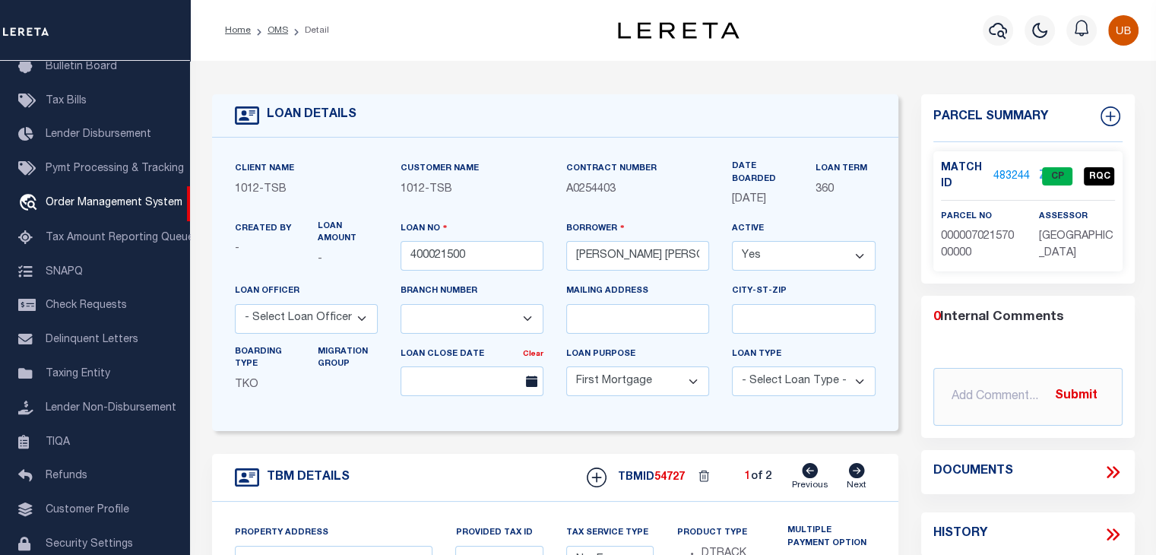
select select "4117"
type input "1915 Brundrette"
select select
type input "[GEOGRAPHIC_DATA]"
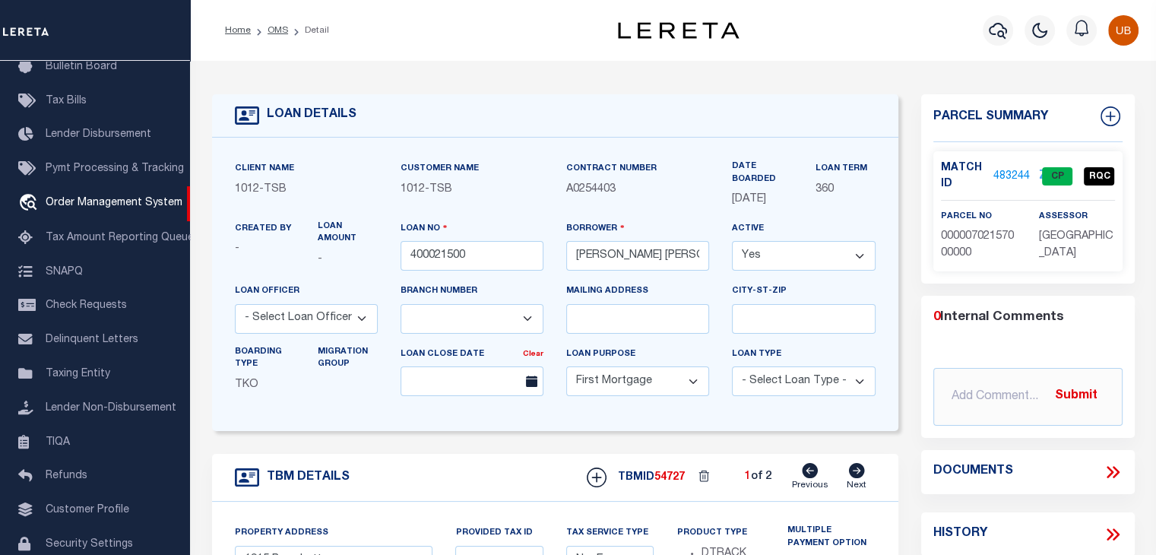
select select "[GEOGRAPHIC_DATA]"
click at [786, 66] on div "LOAN DETAILS Client Name 1012" at bounding box center [673, 531] width 966 height 941
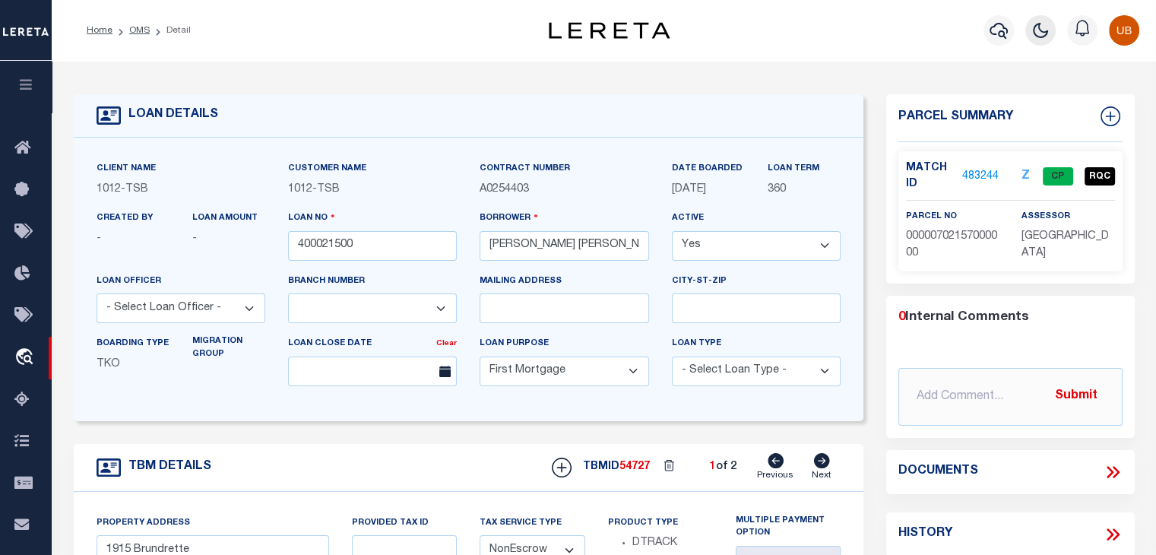
click at [1032, 30] on button "button" at bounding box center [1040, 30] width 30 height 30
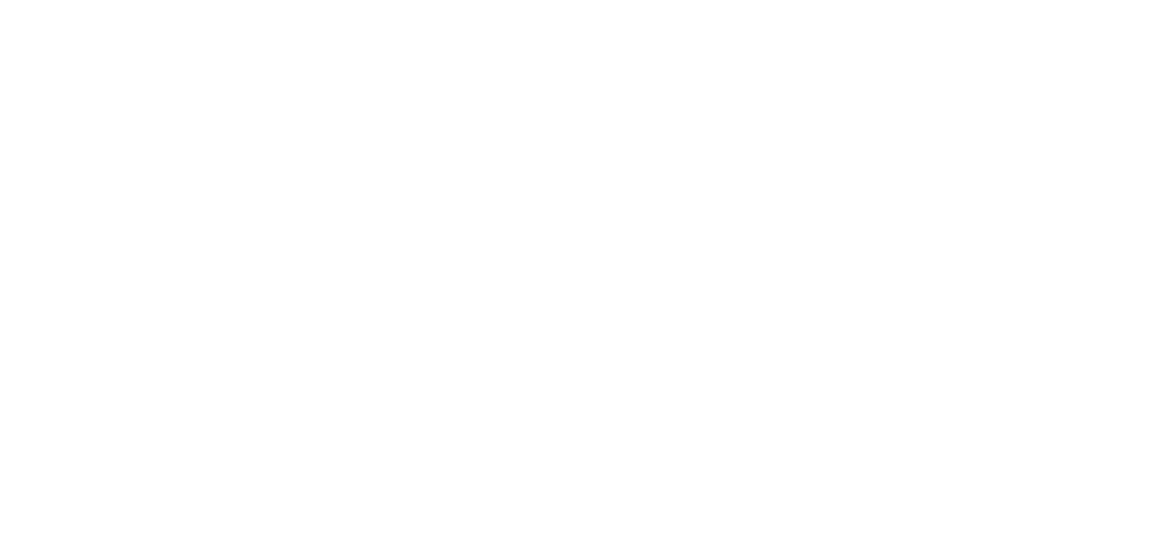
scroll to position [0, 0]
